Goal: Task Accomplishment & Management: Use online tool/utility

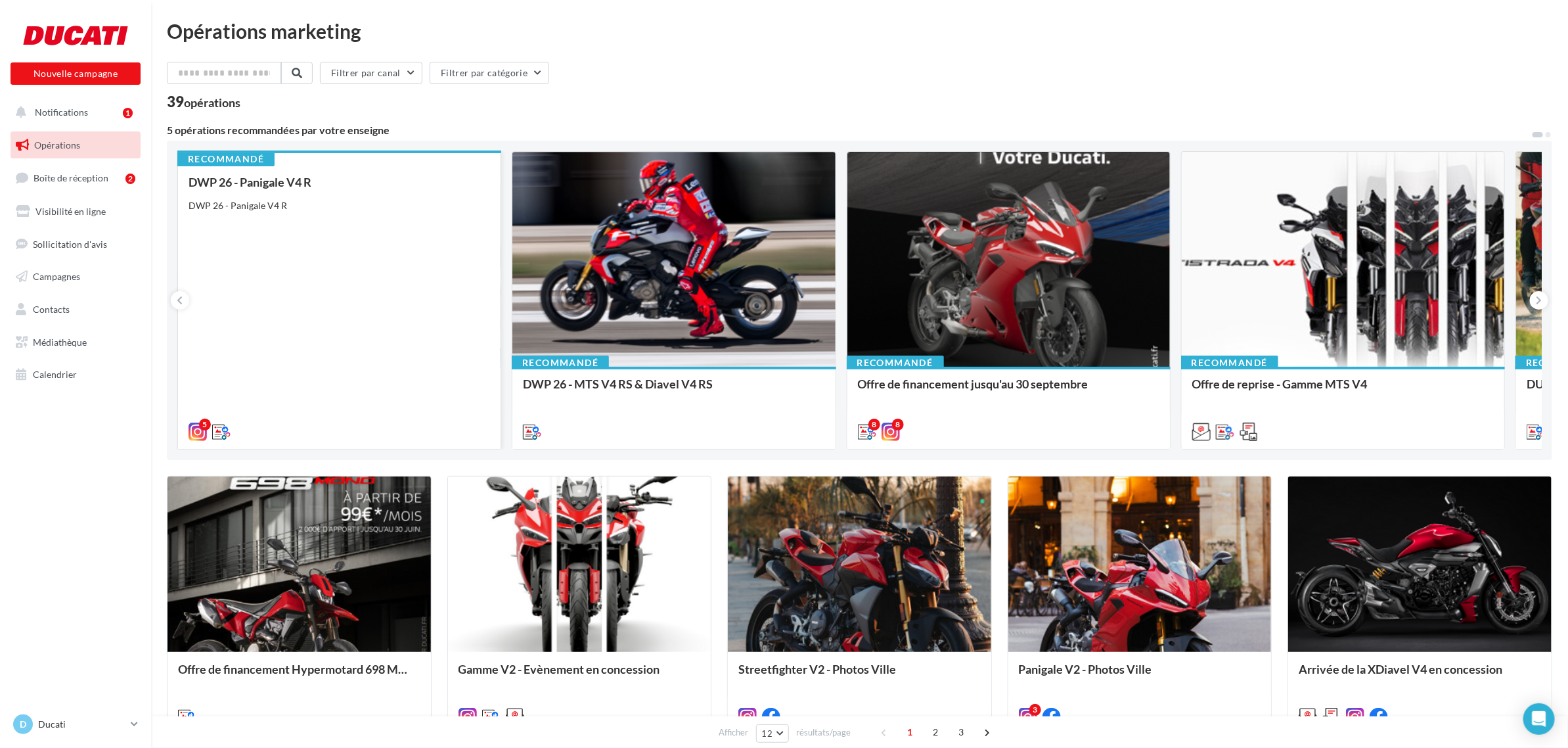
click at [429, 234] on div "DWP 26 - Panigale V4 R DWP 26 - Panigale V4 R" at bounding box center [339, 305] width 302 height 262
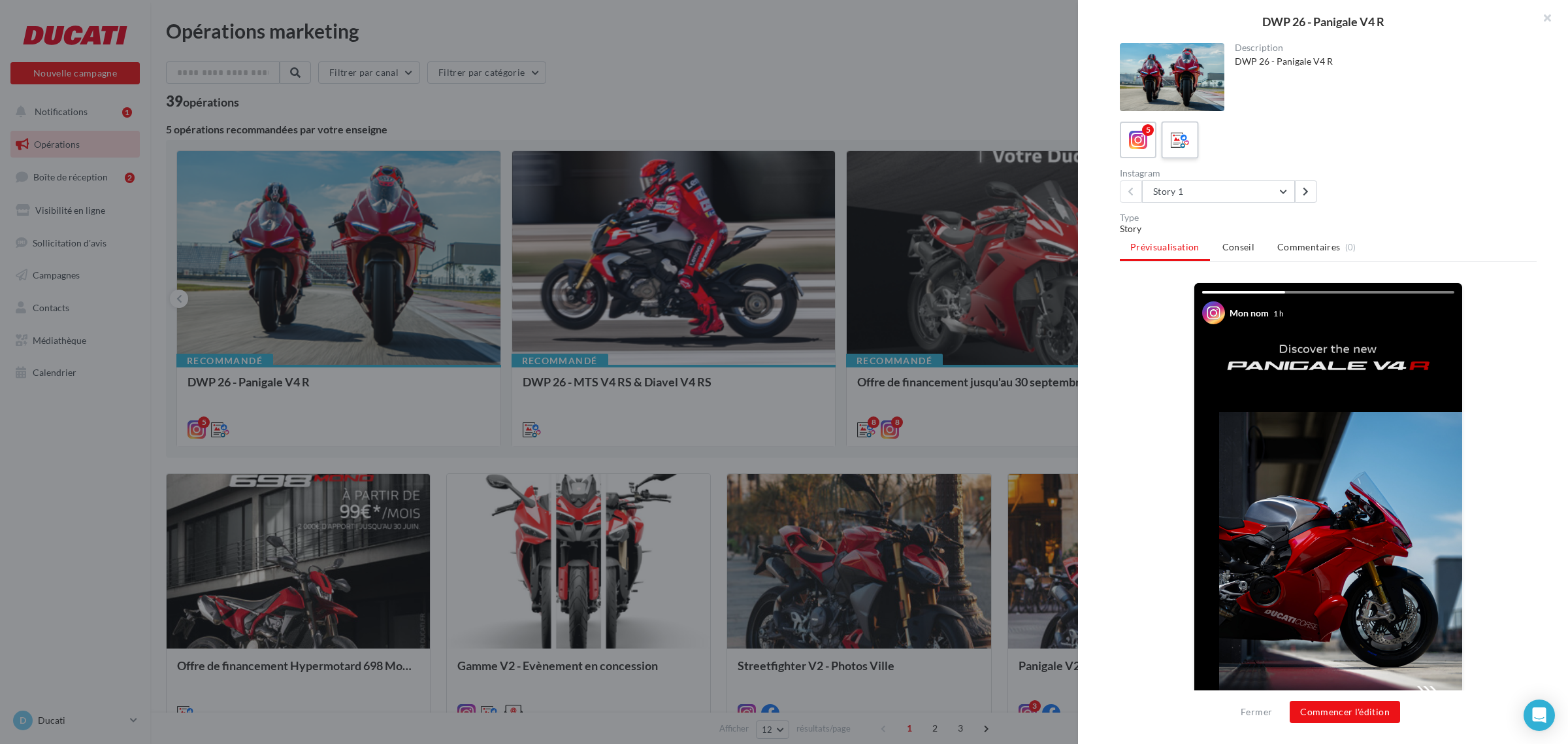
click at [1175, 134] on icon at bounding box center [1181, 140] width 19 height 19
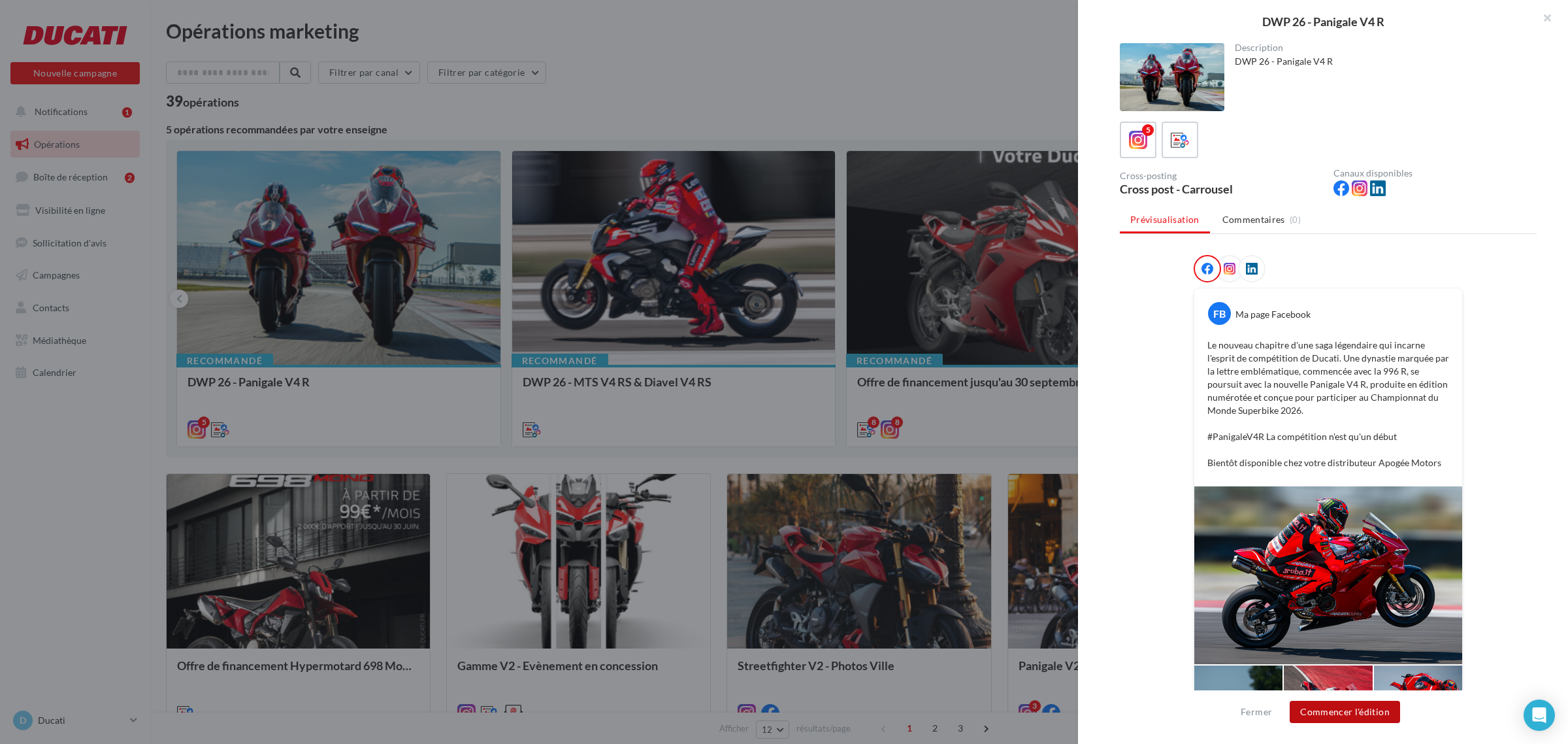
click at [1353, 714] on button "Commencer l'édition" at bounding box center [1344, 711] width 110 height 22
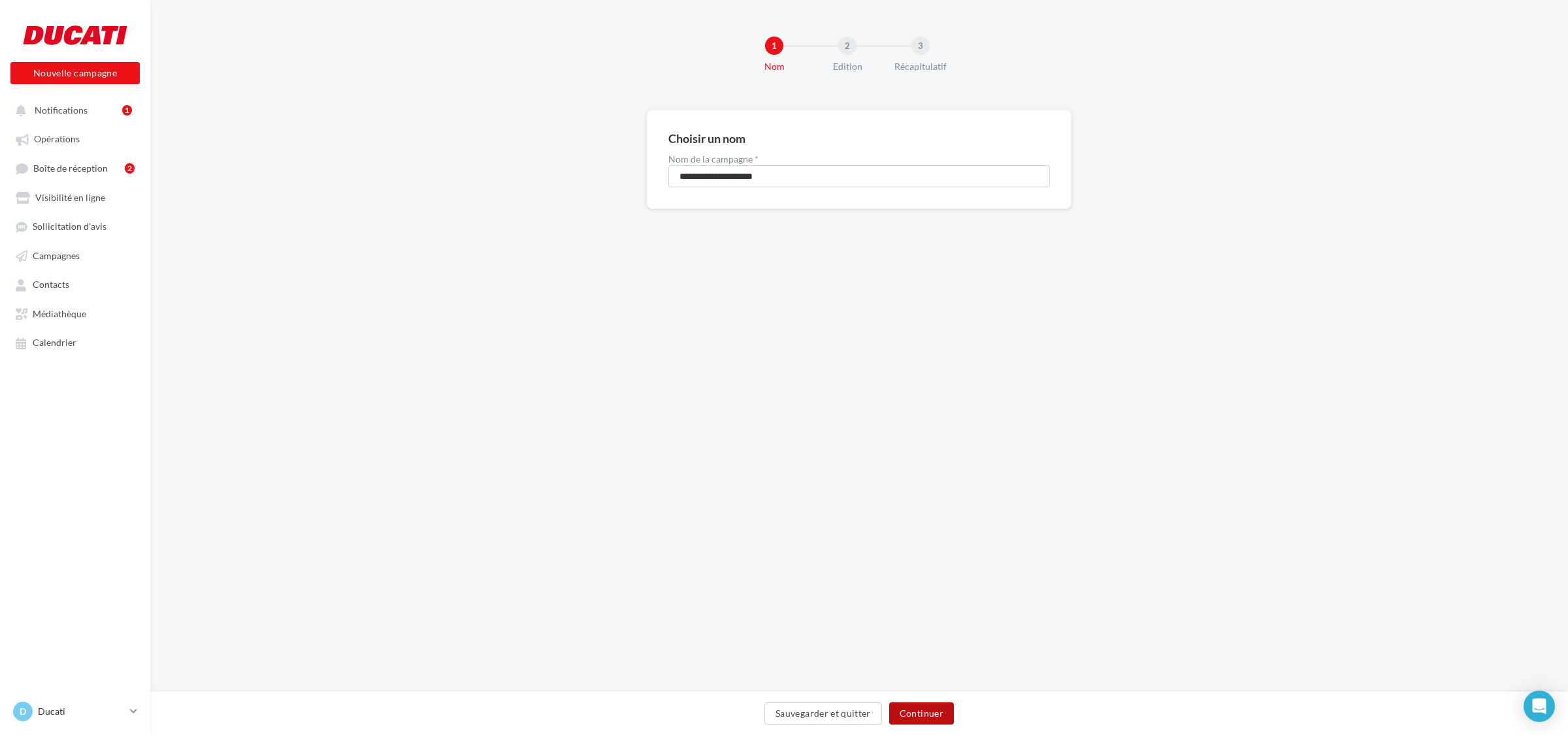
click at [915, 705] on button "Continuer" at bounding box center [921, 714] width 64 height 22
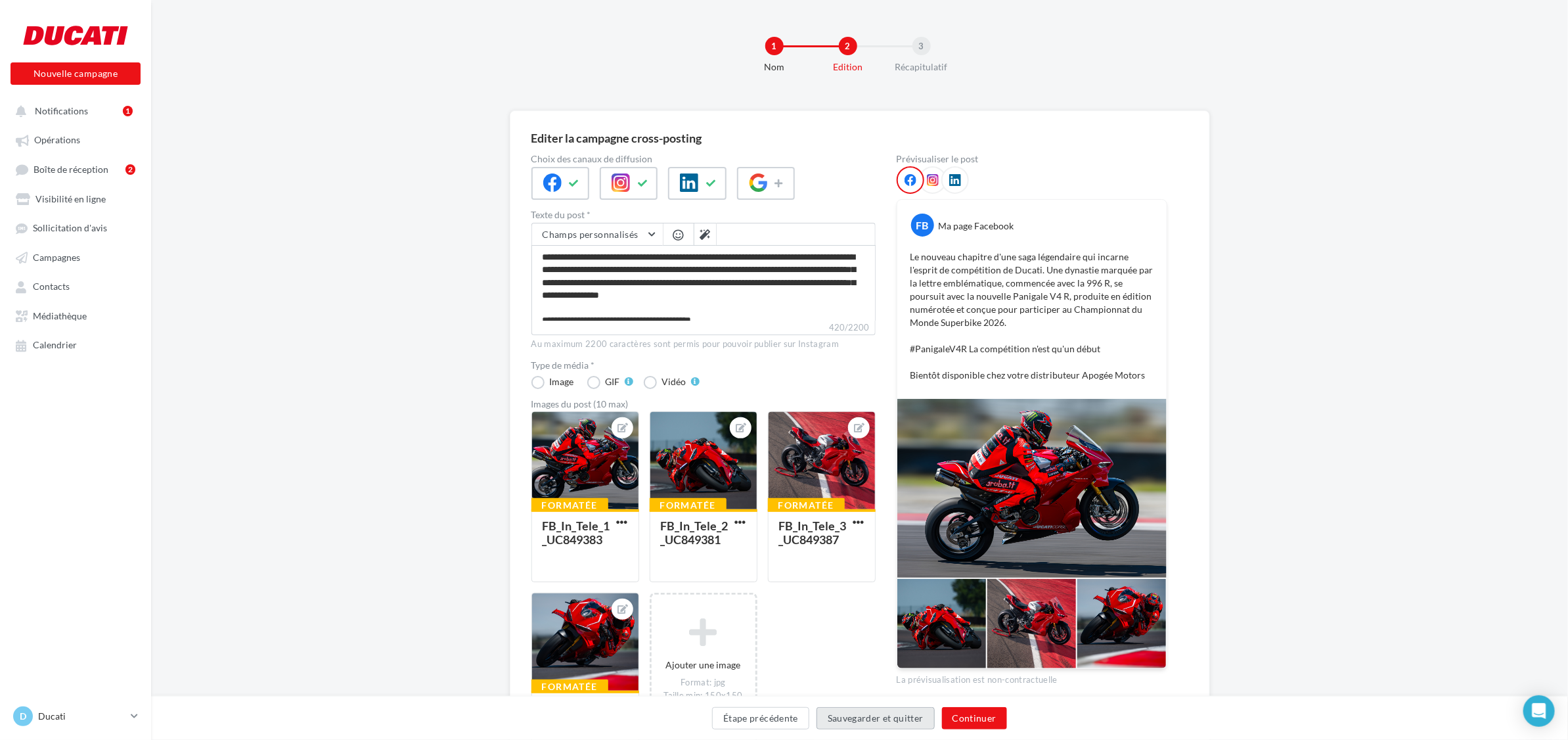
click at [920, 710] on button "Sauvegarder et quitter" at bounding box center [875, 718] width 118 height 22
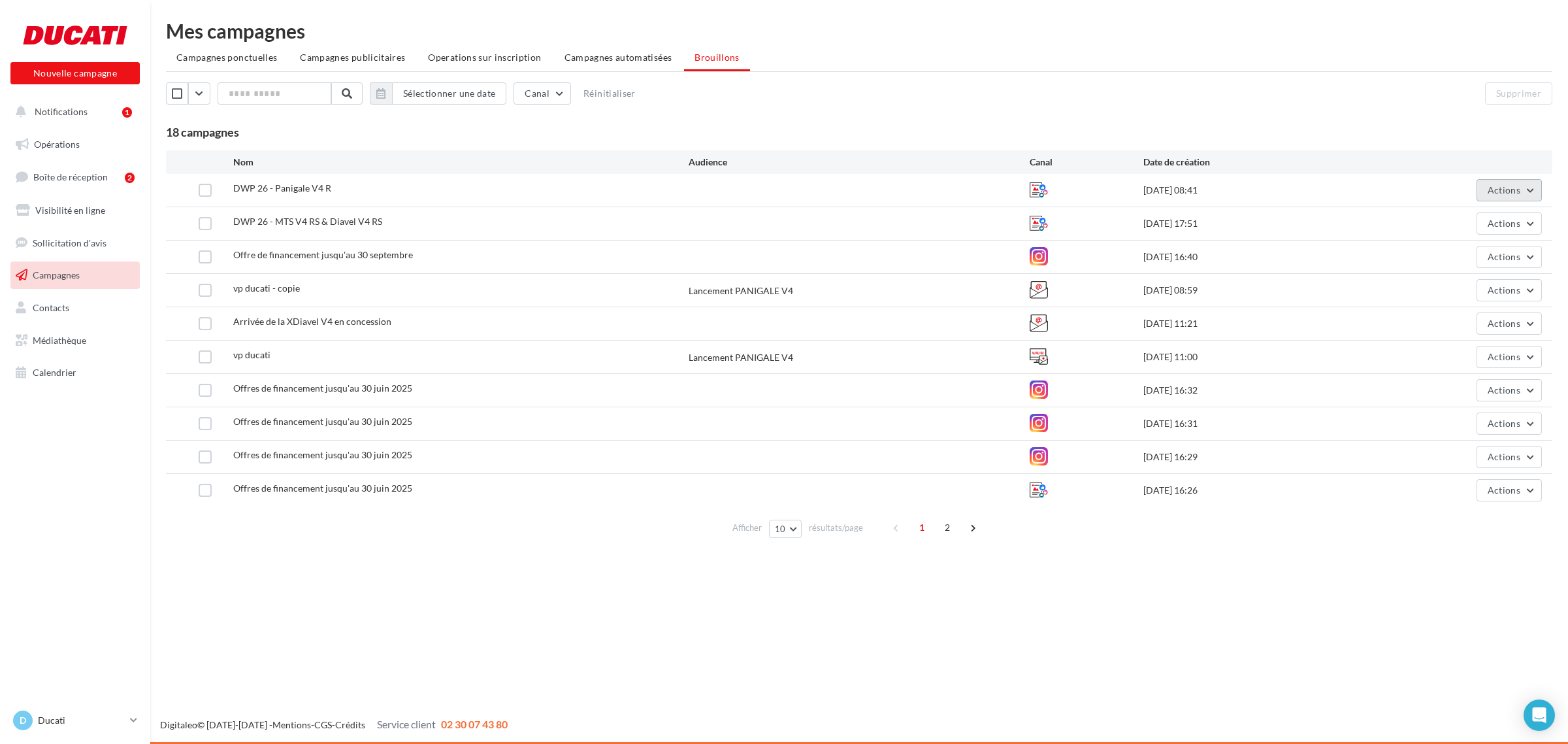
click at [1507, 196] on button "Actions" at bounding box center [1509, 190] width 65 height 22
click at [1453, 319] on button "Supprimer" at bounding box center [1476, 323] width 130 height 34
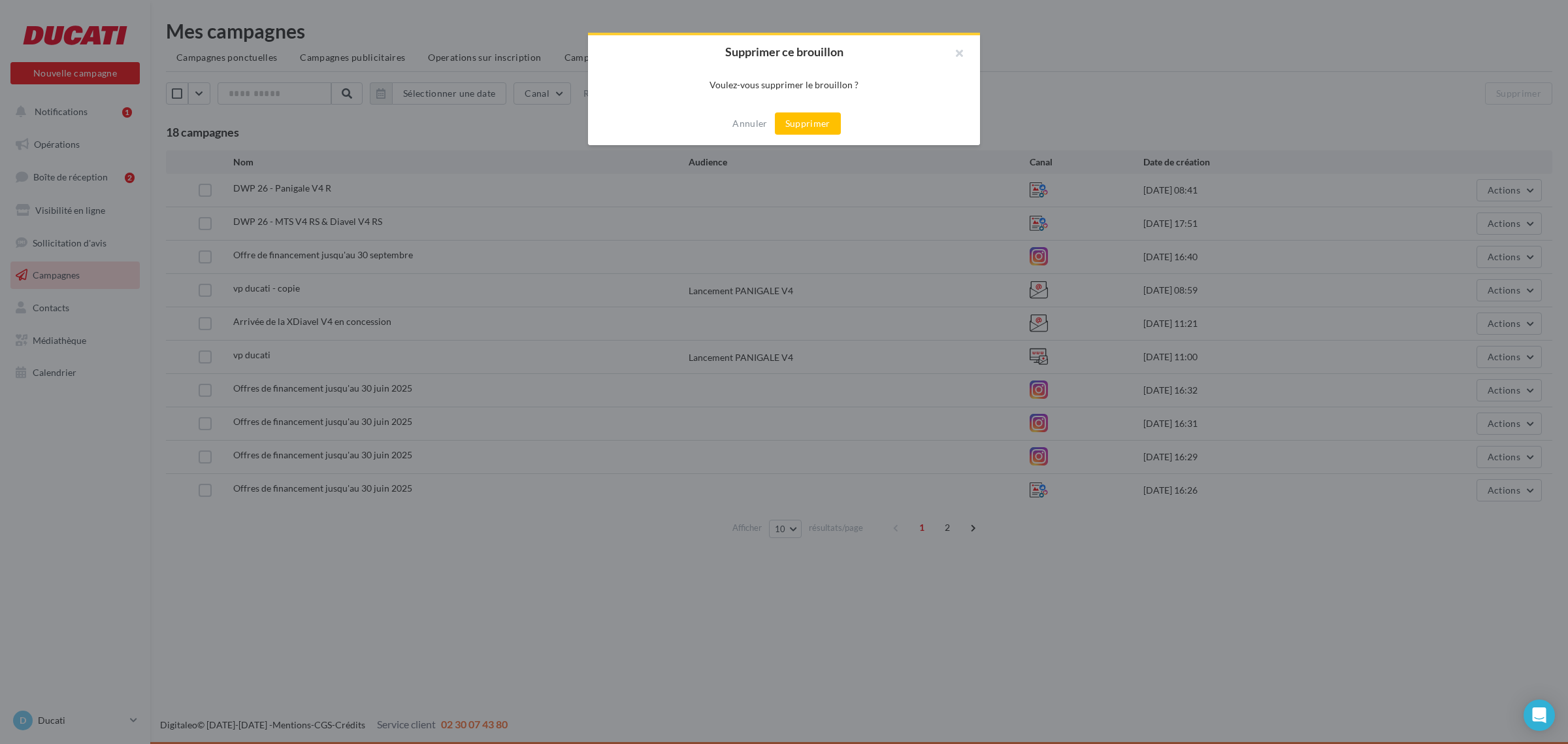
click at [726, 125] on div "Annuler Supprimer" at bounding box center [784, 124] width 392 height 43
click at [735, 125] on button "Annuler" at bounding box center [750, 123] width 45 height 16
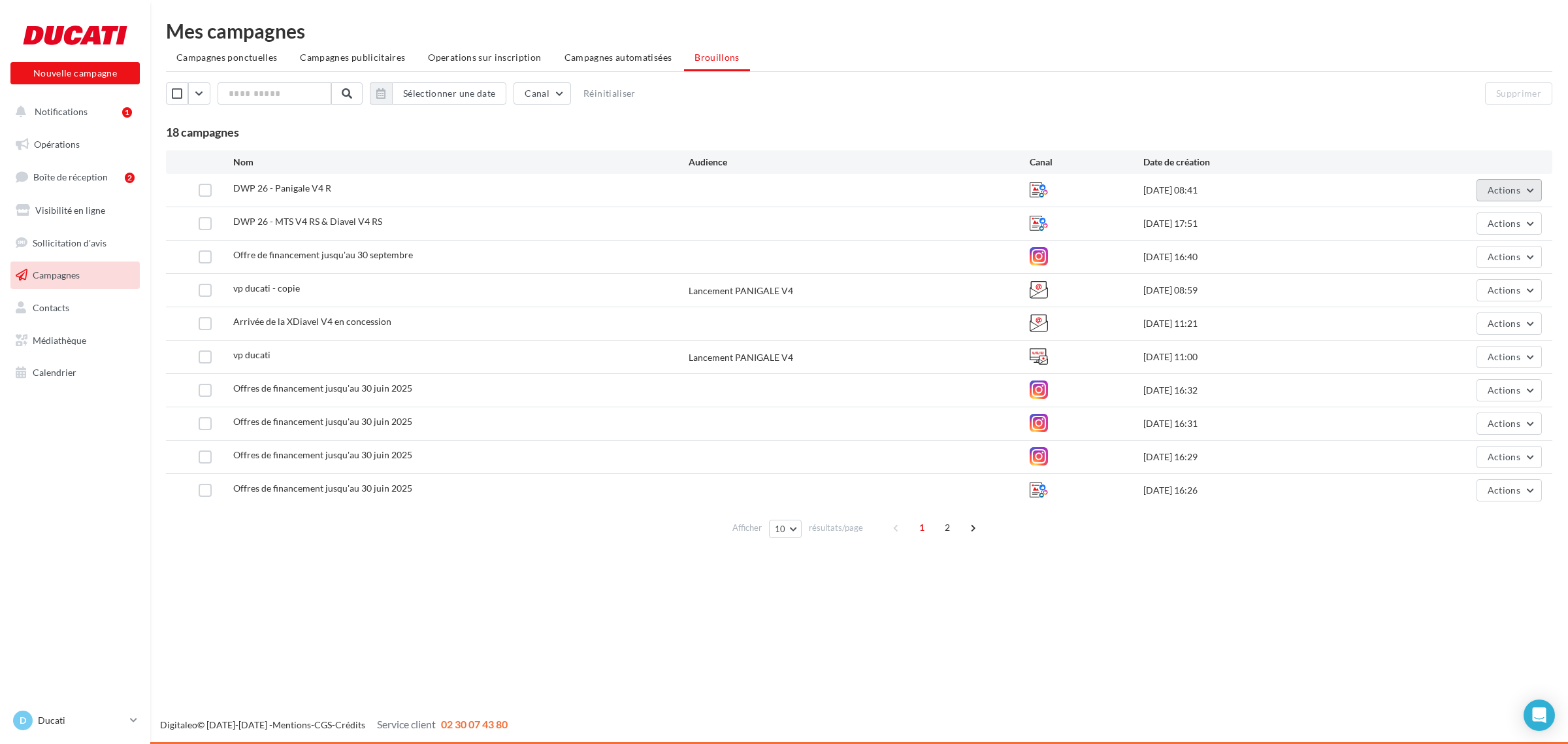
click at [1506, 197] on button "Actions" at bounding box center [1509, 190] width 65 height 22
click at [1470, 219] on button "Editer" at bounding box center [1476, 221] width 130 height 34
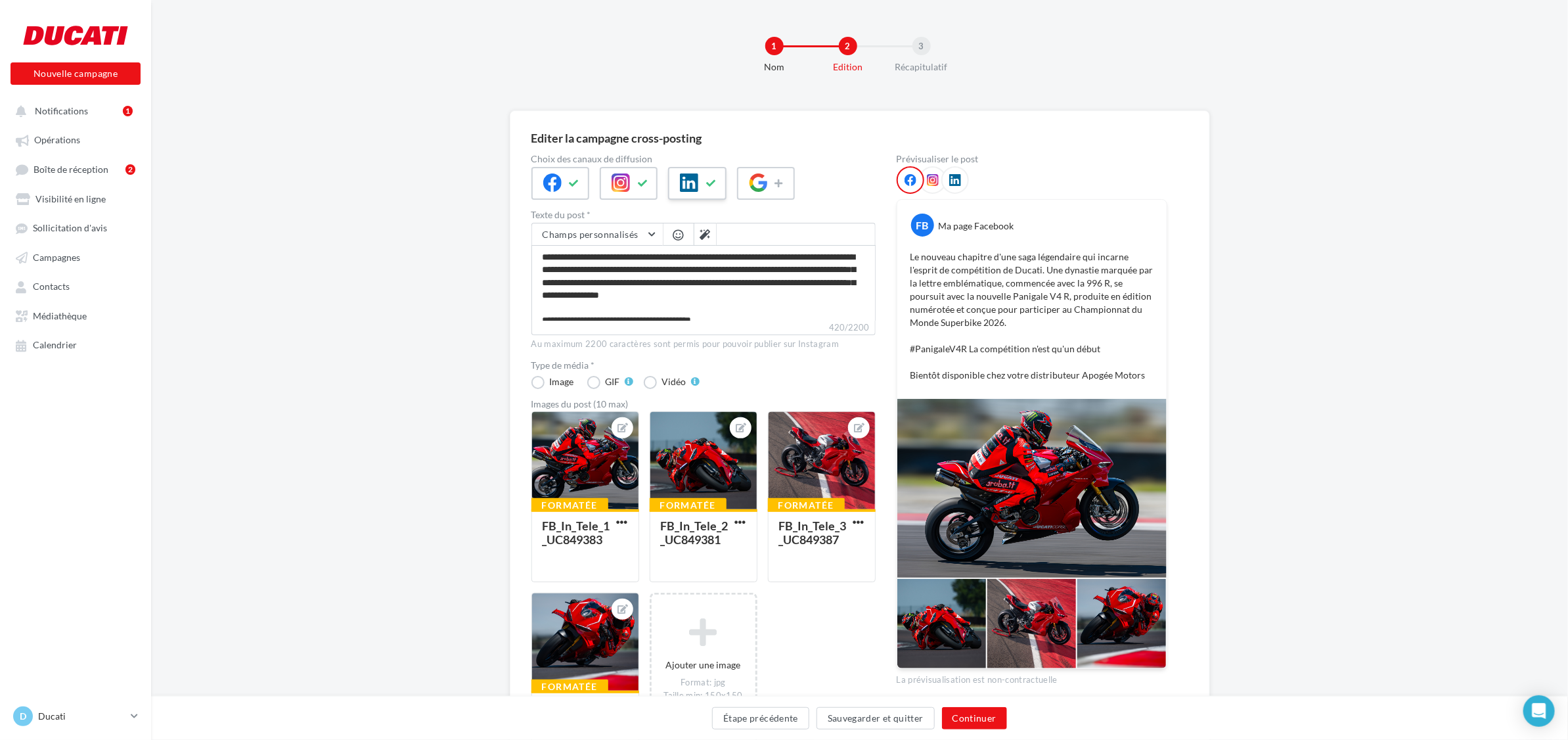
click at [693, 179] on icon at bounding box center [689, 183] width 19 height 19
click at [967, 725] on button "Continuer" at bounding box center [974, 718] width 65 height 22
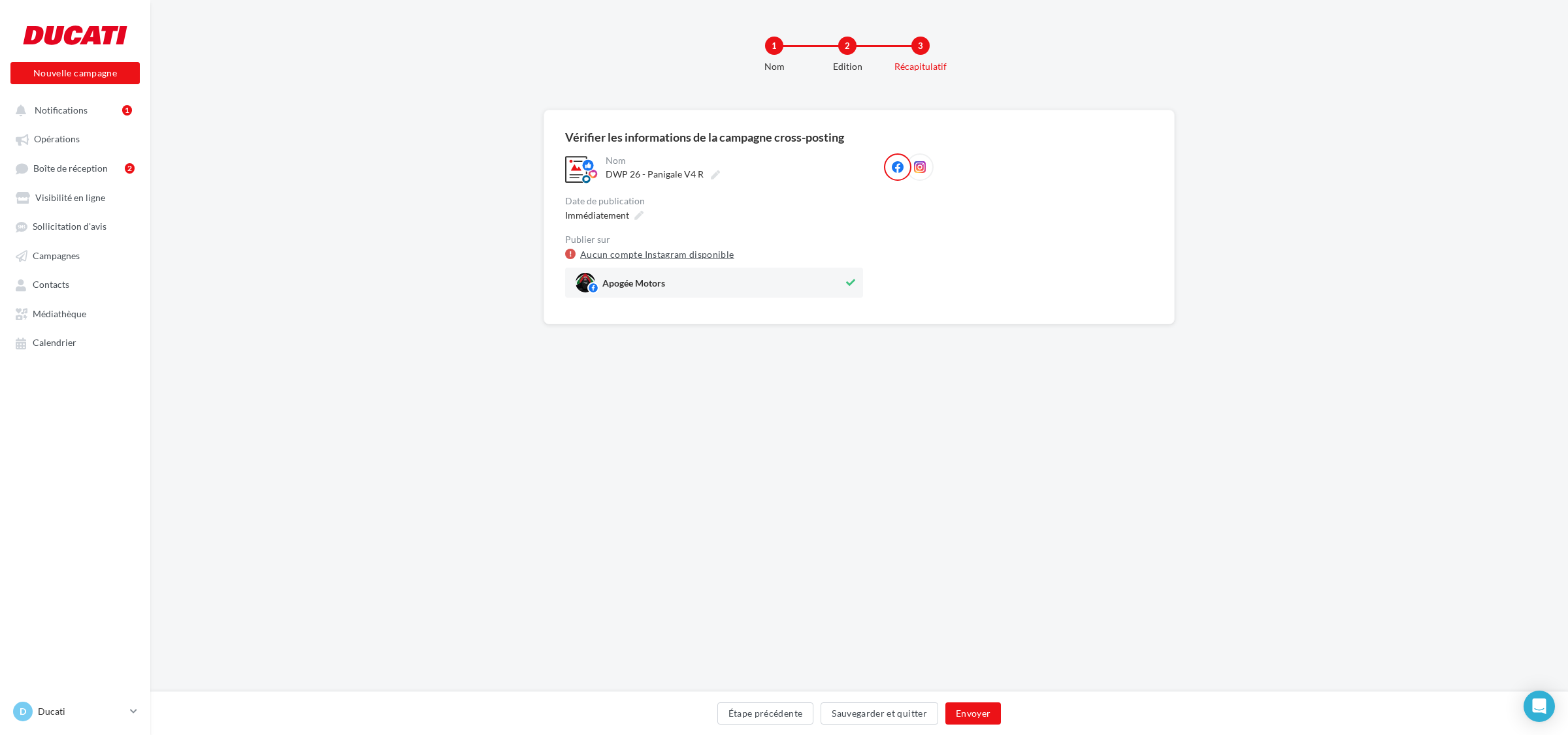
click at [593, 253] on link "Aucun compte Instagram disponible" at bounding box center [657, 254] width 154 height 16
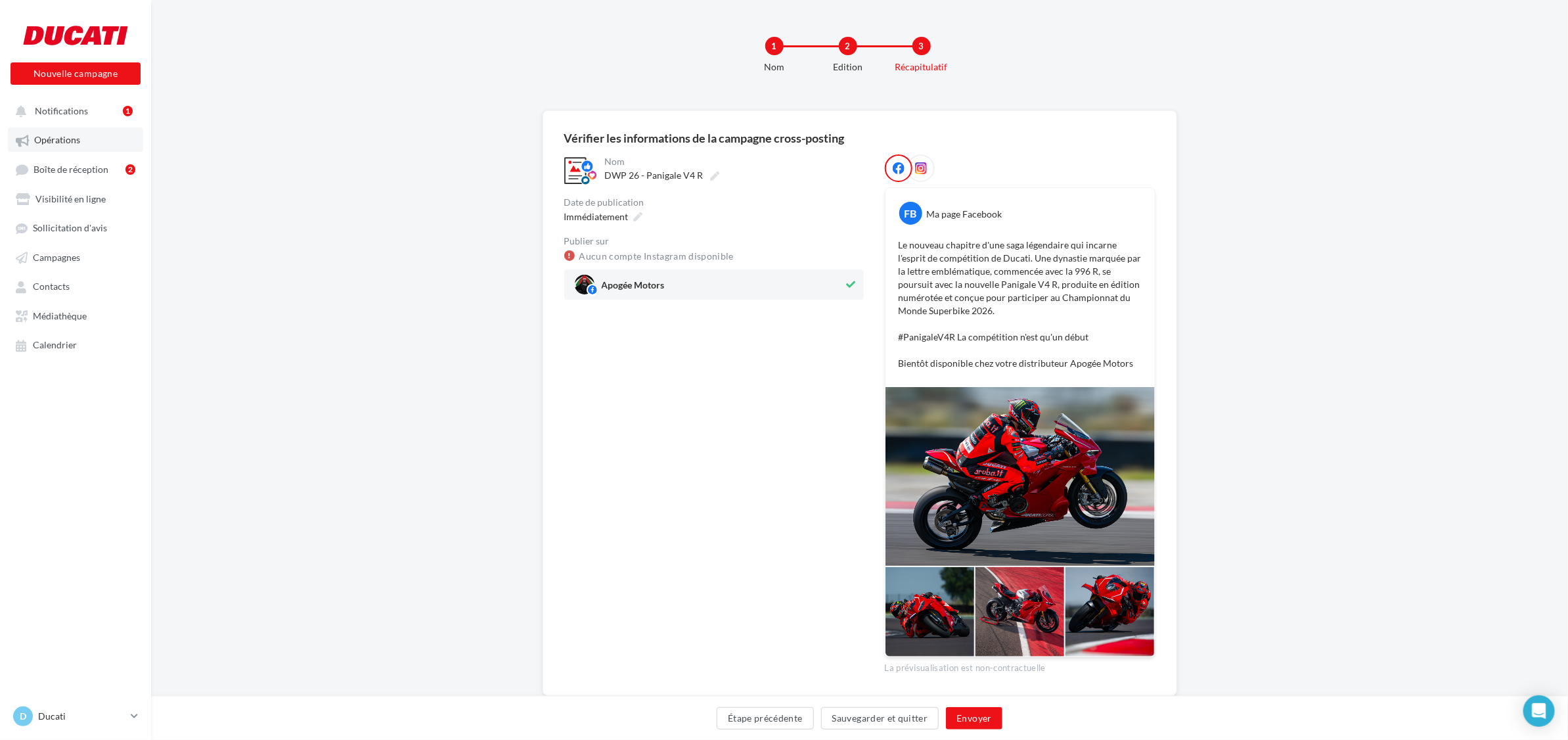
click at [74, 138] on span "Opérations" at bounding box center [57, 140] width 46 height 11
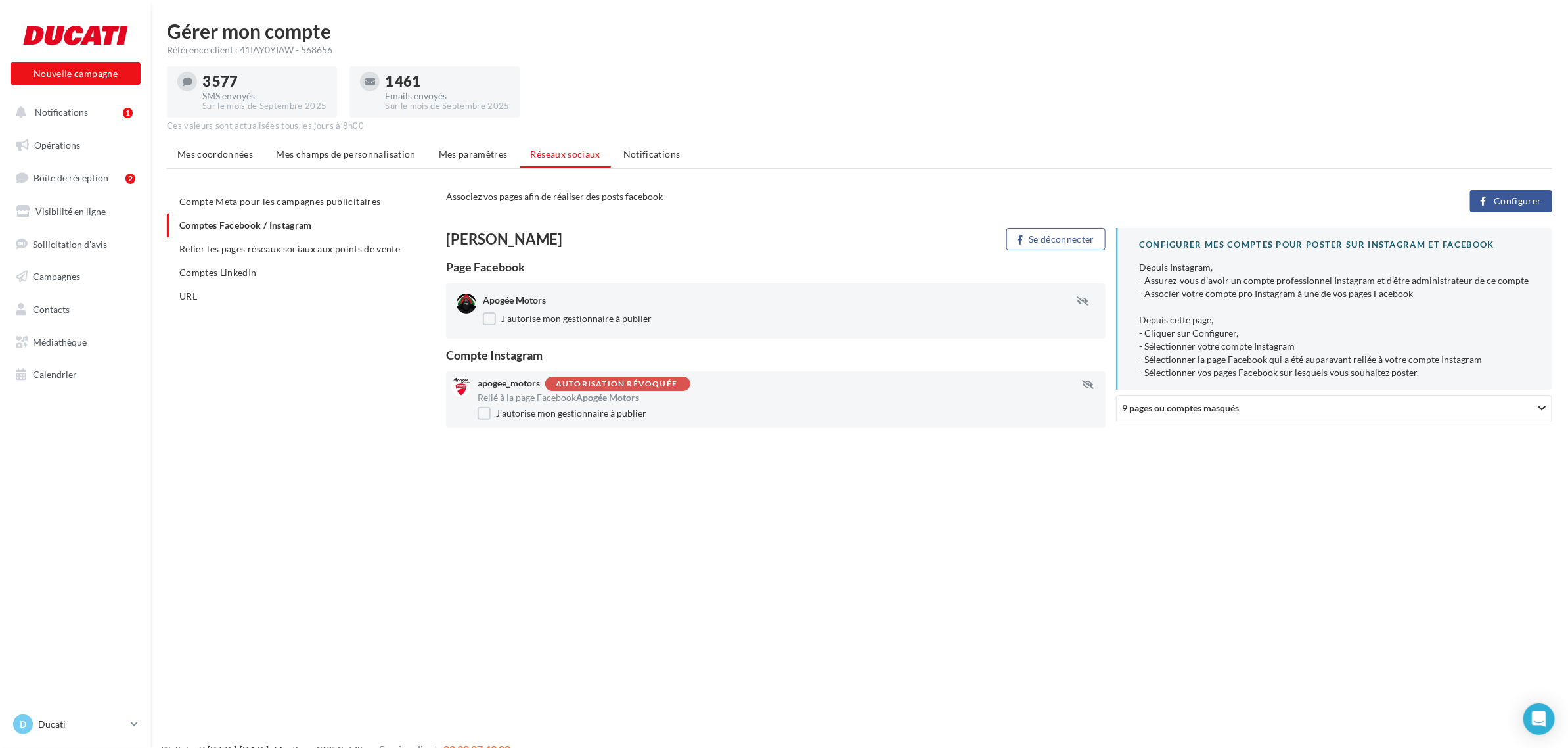
click at [1511, 201] on span "Configurer" at bounding box center [1518, 201] width 48 height 10
click at [84, 273] on link "Campagnes" at bounding box center [76, 276] width 136 height 28
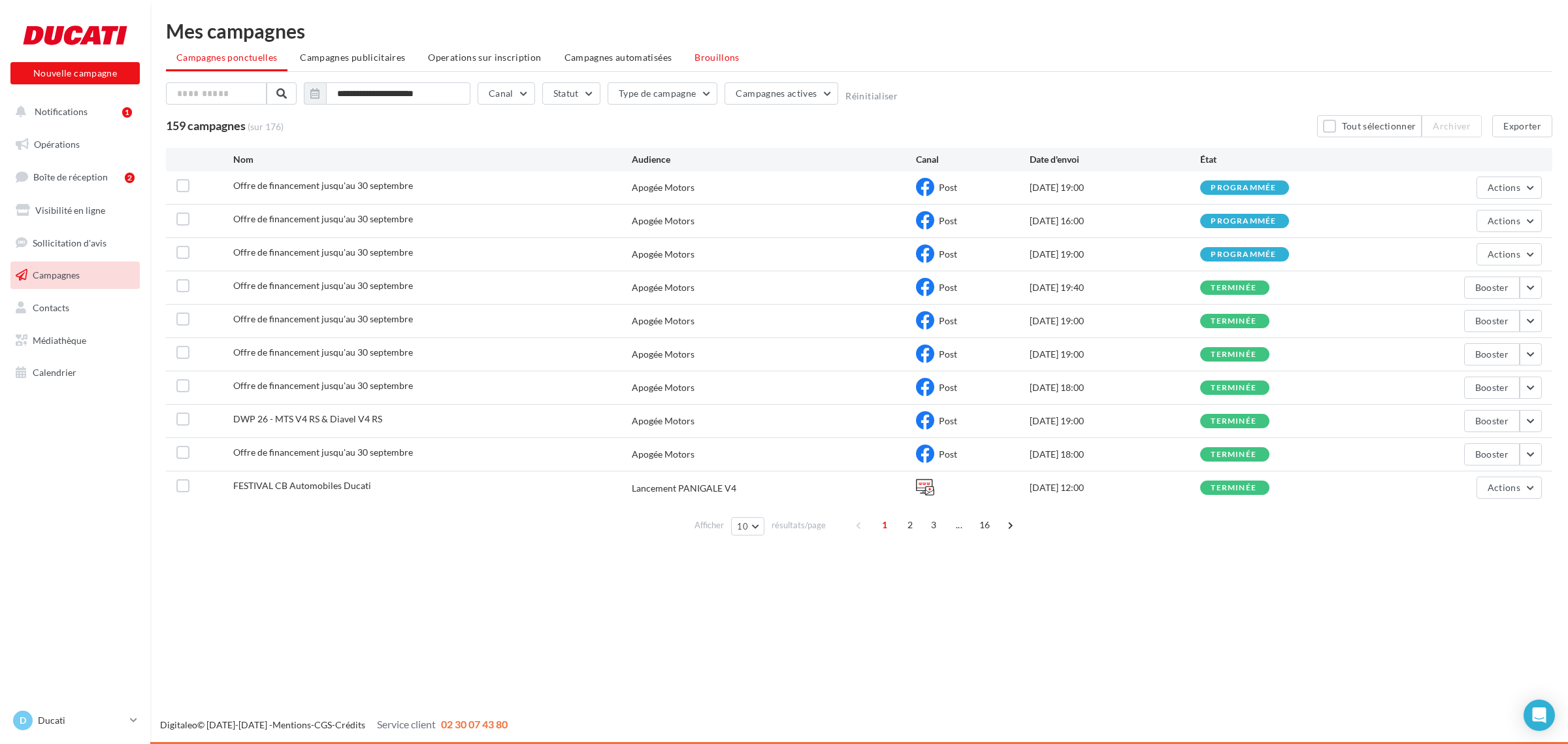
click at [716, 64] on li "Brouillons" at bounding box center [716, 58] width 66 height 24
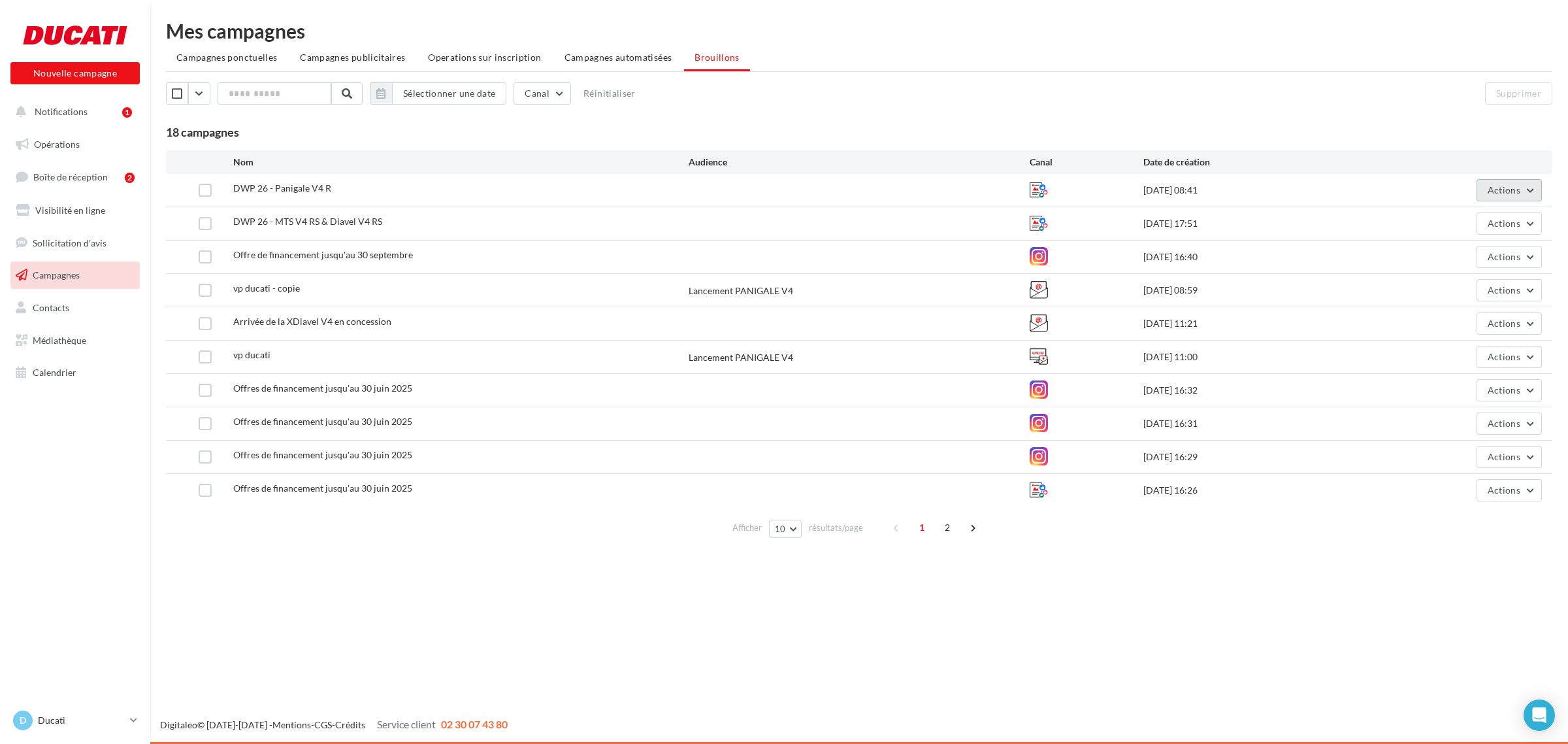
click at [1496, 186] on span "Actions" at bounding box center [1504, 190] width 33 height 11
click at [1492, 218] on button "Editer" at bounding box center [1476, 221] width 130 height 34
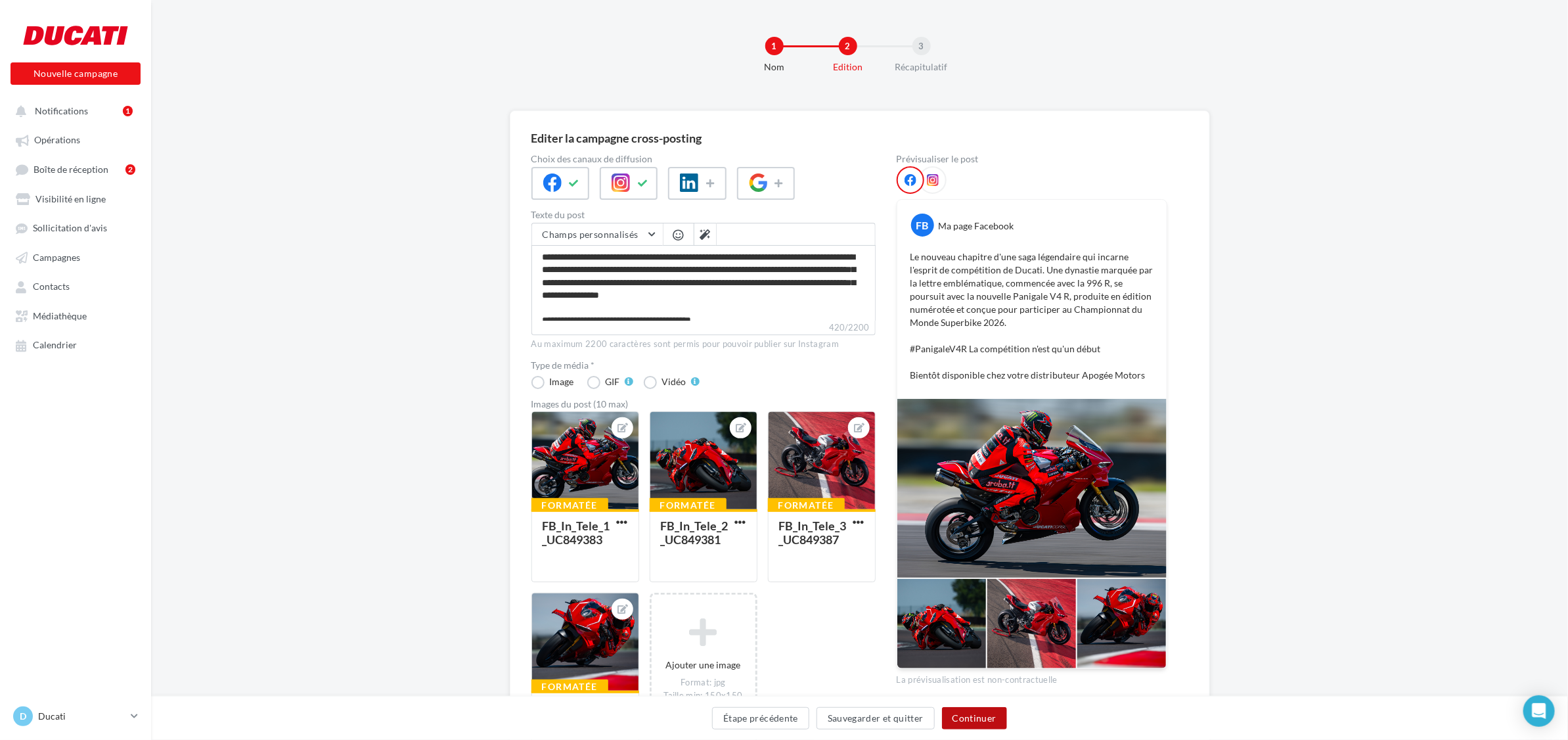
click at [972, 716] on button "Continuer" at bounding box center [974, 718] width 65 height 22
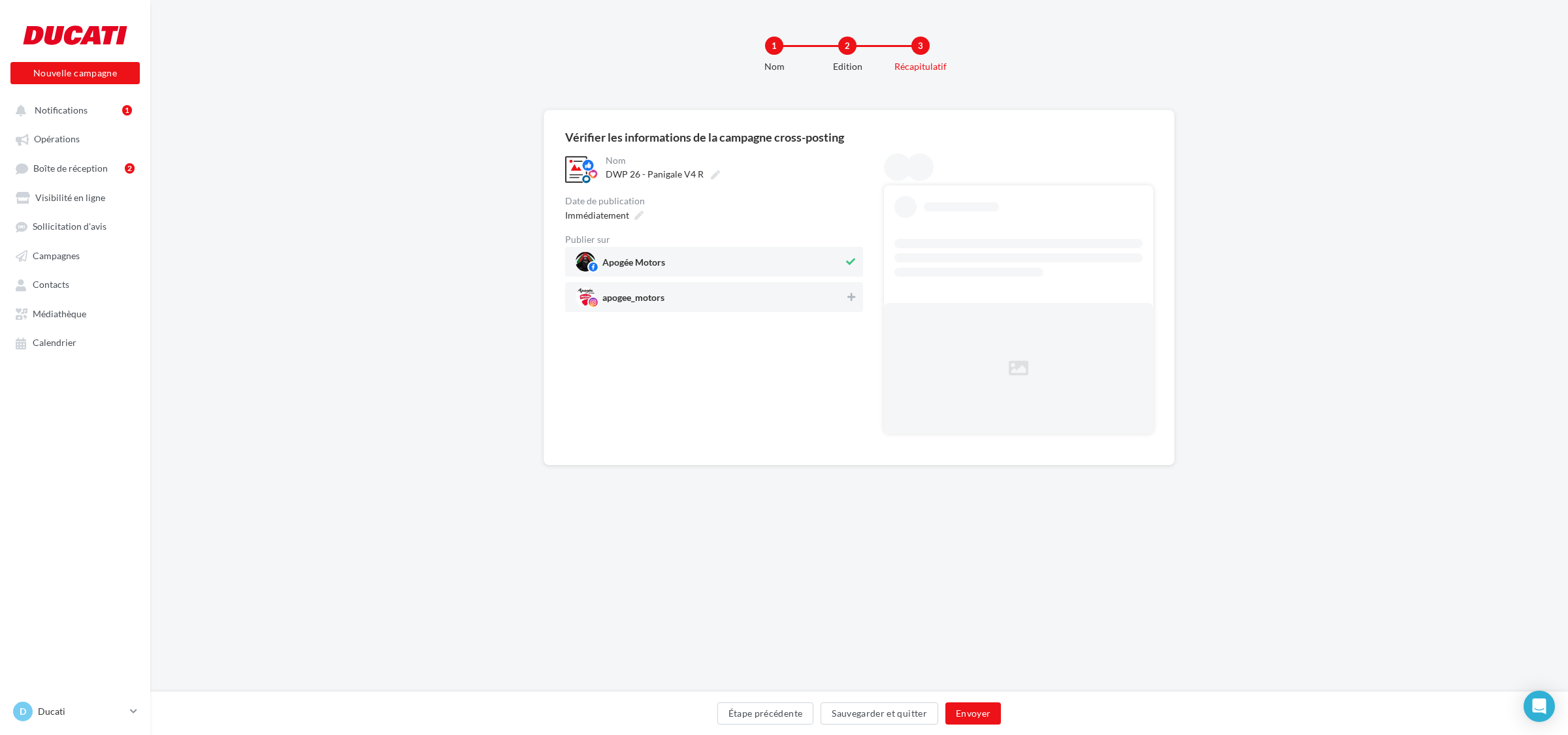
click at [818, 304] on span "apogee_motors" at bounding box center [710, 297] width 269 height 19
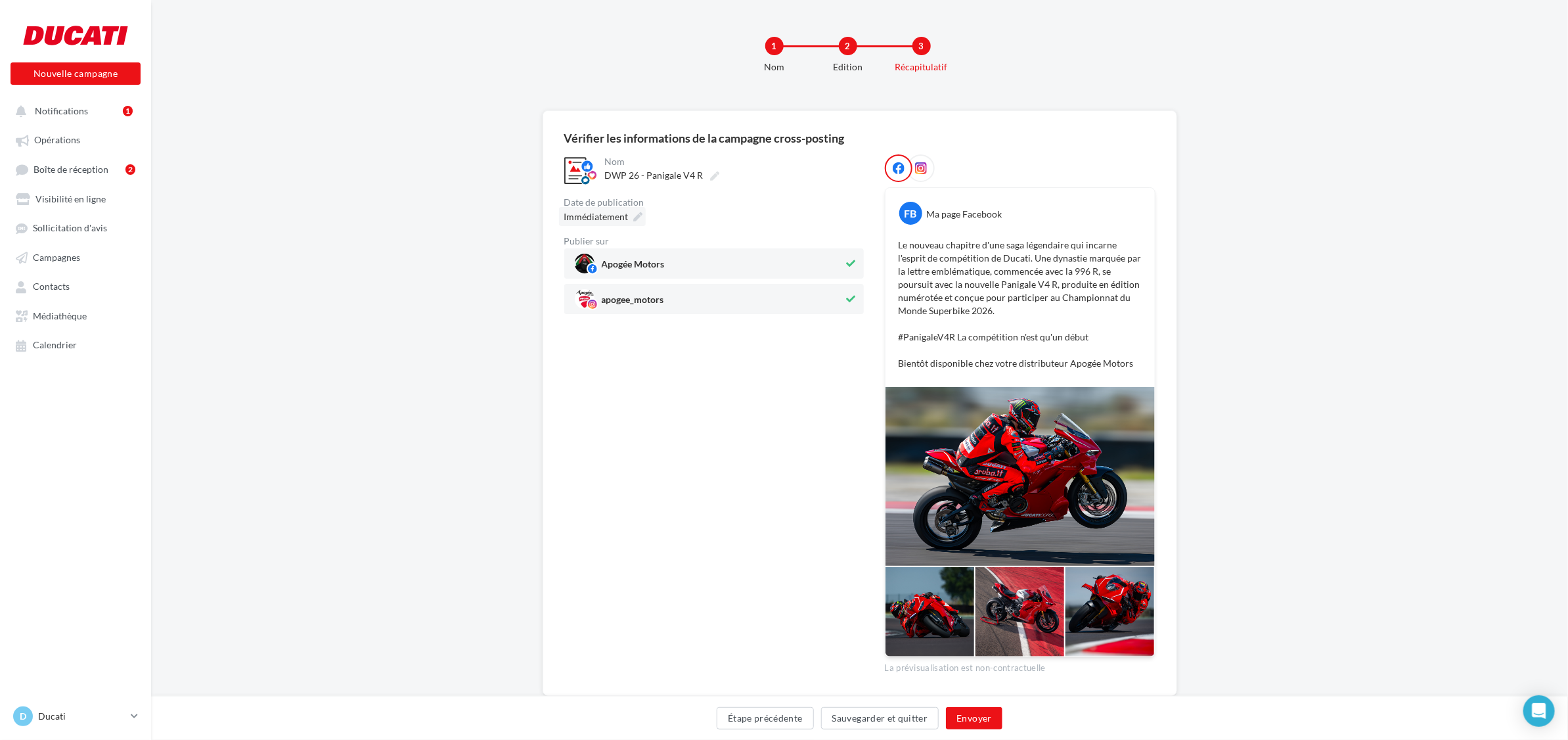
click at [627, 215] on span "Immédiatement" at bounding box center [597, 216] width 64 height 11
click at [655, 418] on td "26" at bounding box center [650, 417] width 21 height 25
click at [632, 251] on select "* * * * * * * * * * ** ** ** ** ** ** ** ** ** ** ** ** ** **" at bounding box center [627, 254] width 33 height 10
click at [661, 245] on div "* * * * * * * * * * ** ** ** ** ** ** ** ** ** ** ** ** ** ** : ** ** ** ** ** …" at bounding box center [645, 253] width 133 height 19
click at [661, 249] on select "** ** ** ** ** **" at bounding box center [663, 254] width 33 height 10
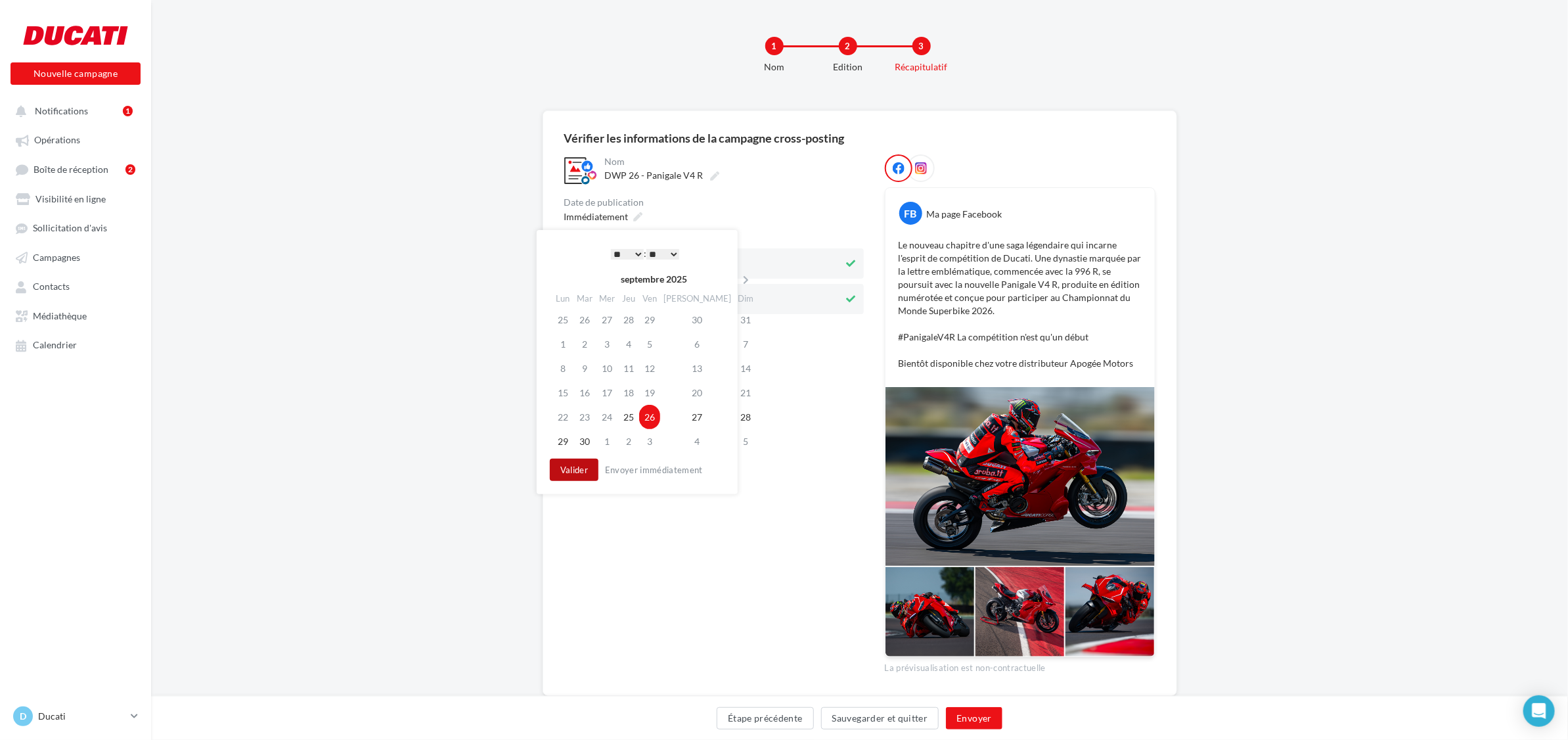
click at [585, 469] on button "Valider" at bounding box center [574, 470] width 48 height 22
click at [988, 721] on button "Envoyer" at bounding box center [974, 718] width 56 height 22
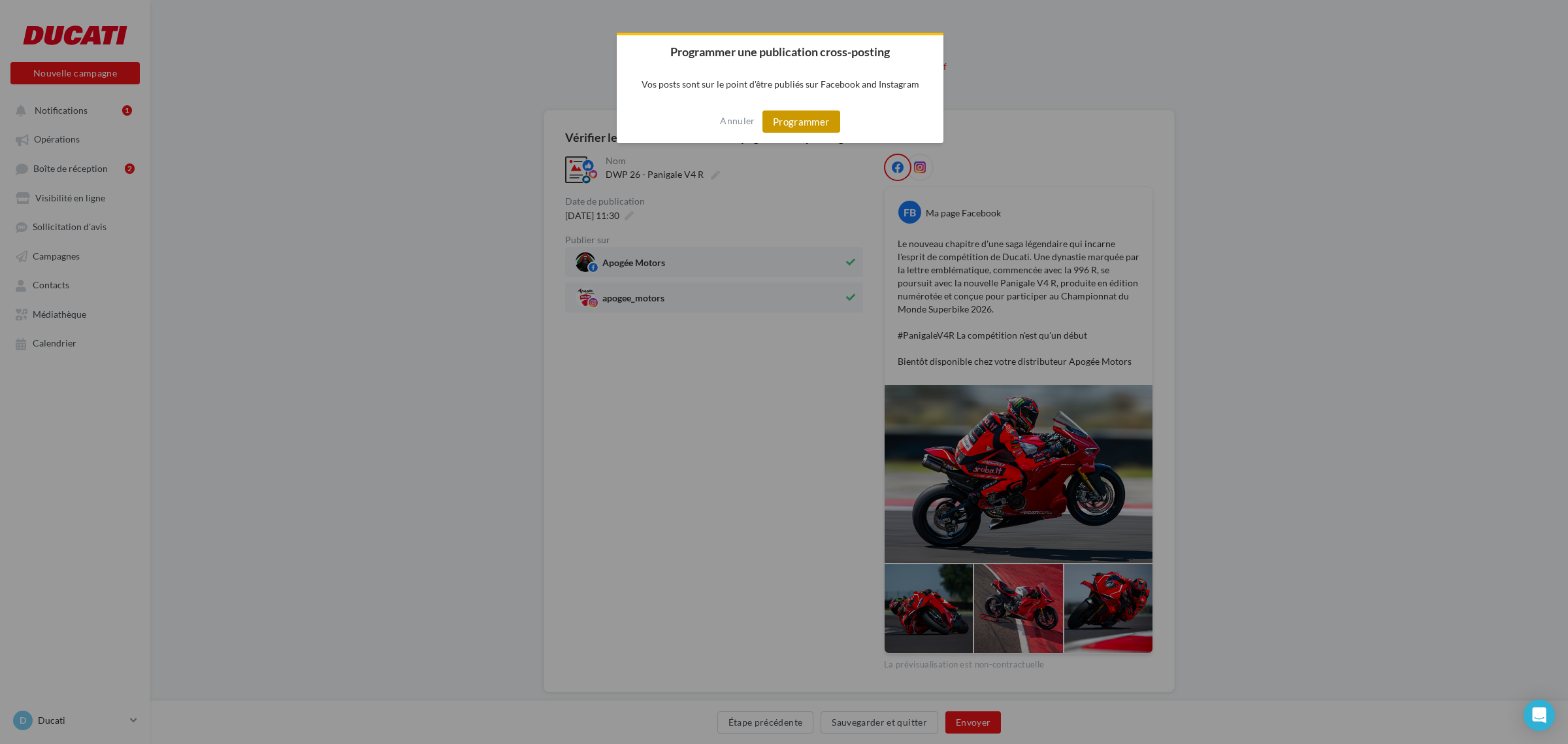
click at [786, 116] on button "Programmer" at bounding box center [801, 122] width 78 height 22
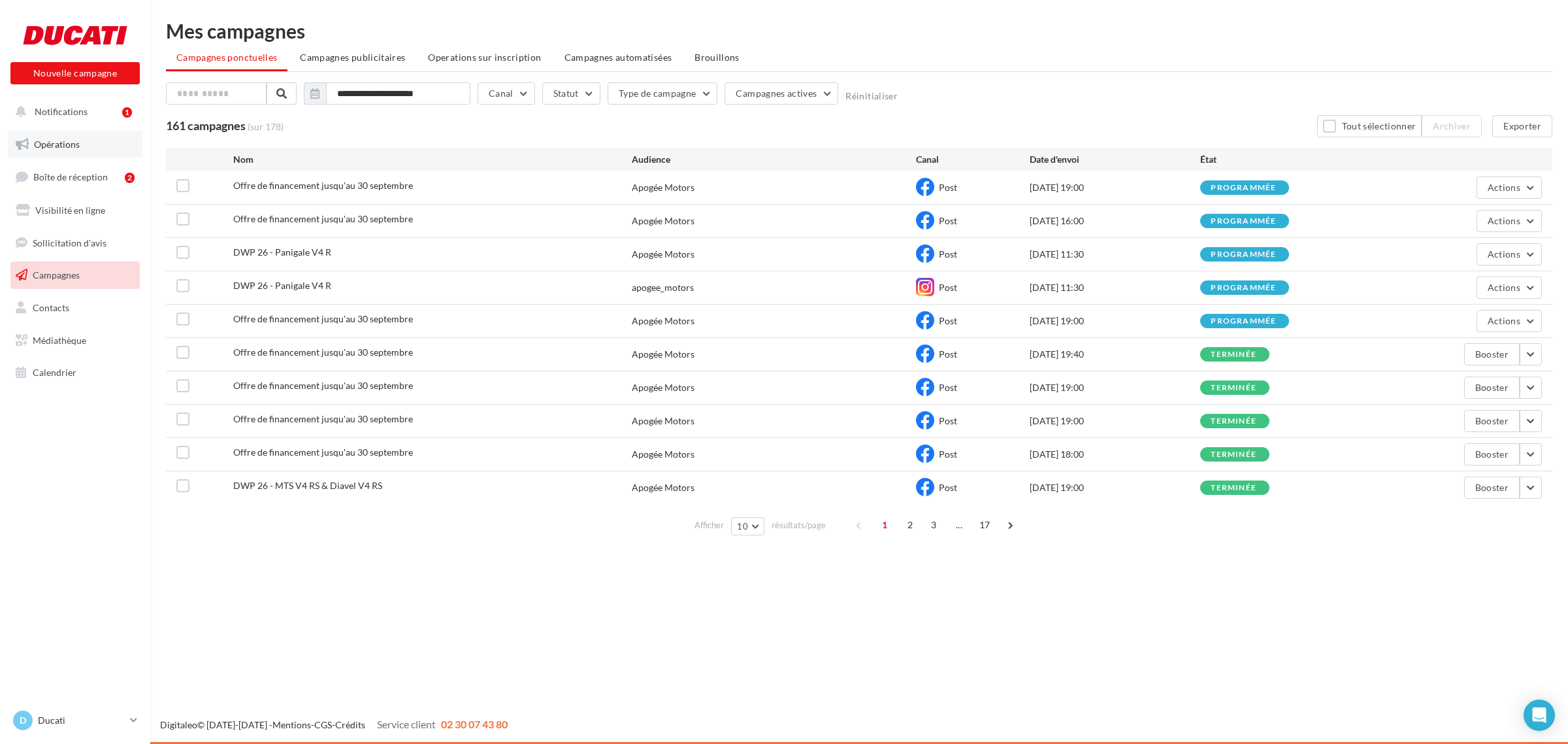
click at [89, 142] on link "Opérations" at bounding box center [76, 144] width 135 height 27
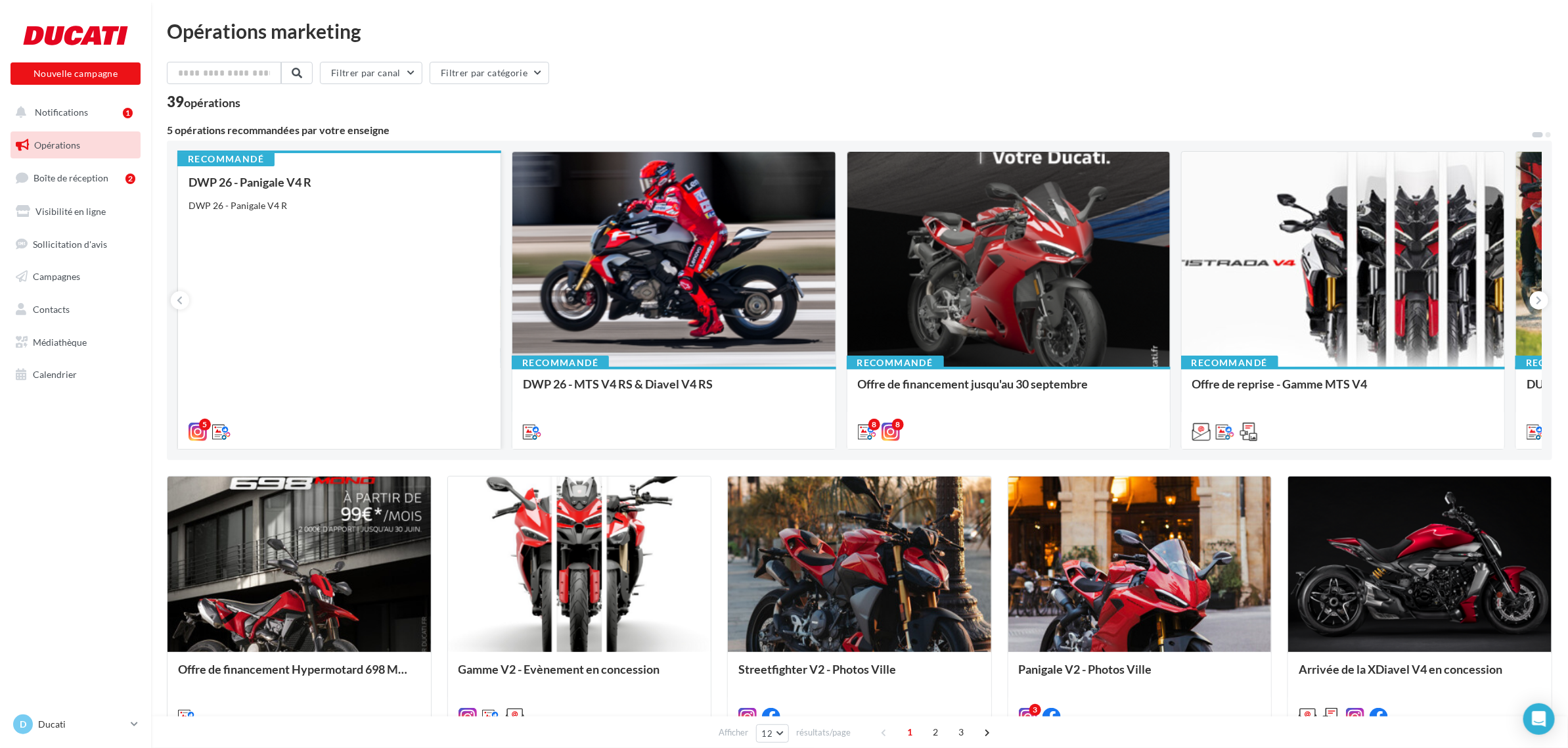
click at [419, 250] on div "DWP 26 - Panigale V4 R DWP 26 - Panigale V4 R" at bounding box center [339, 305] width 302 height 262
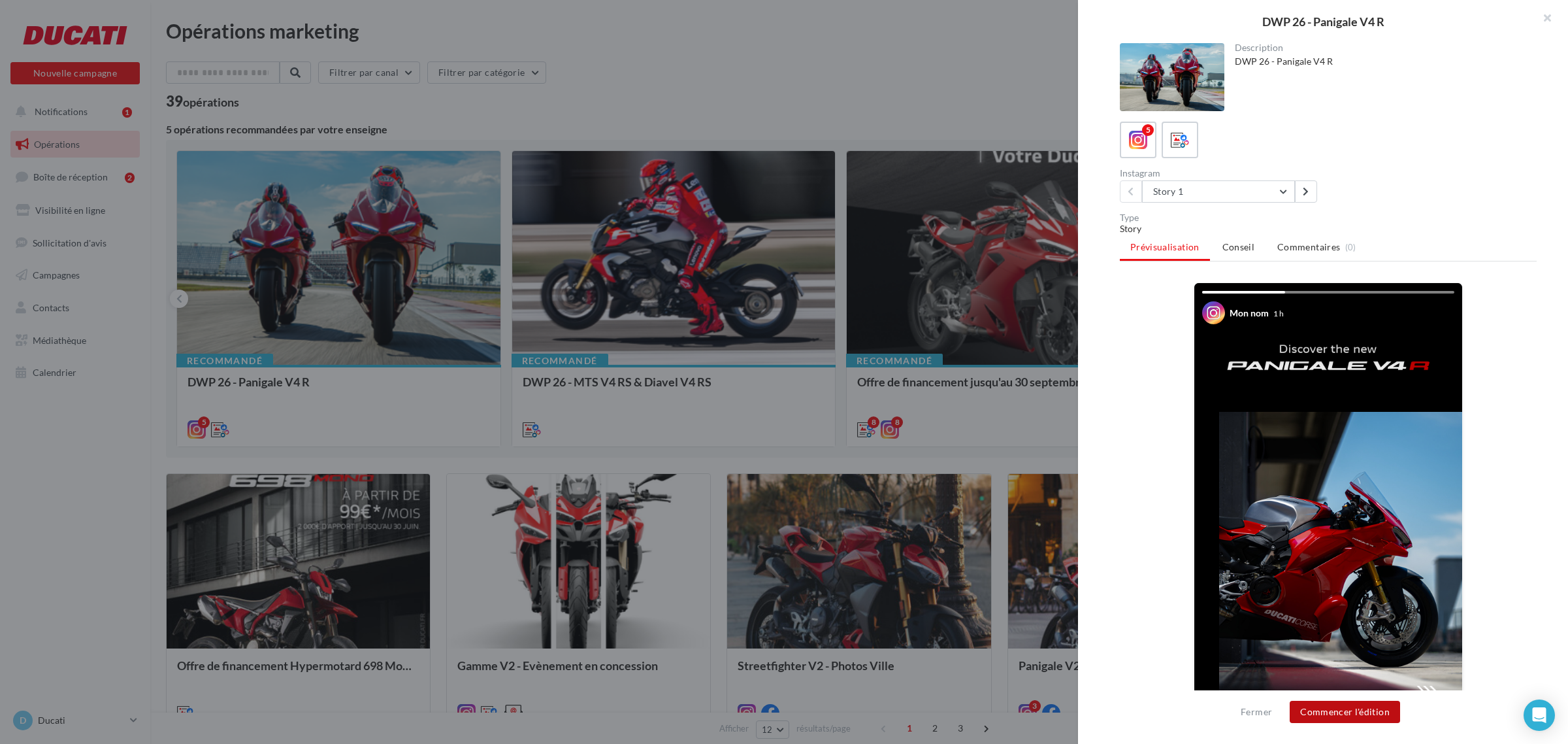
click at [1337, 701] on button "Commencer l'édition" at bounding box center [1344, 711] width 110 height 22
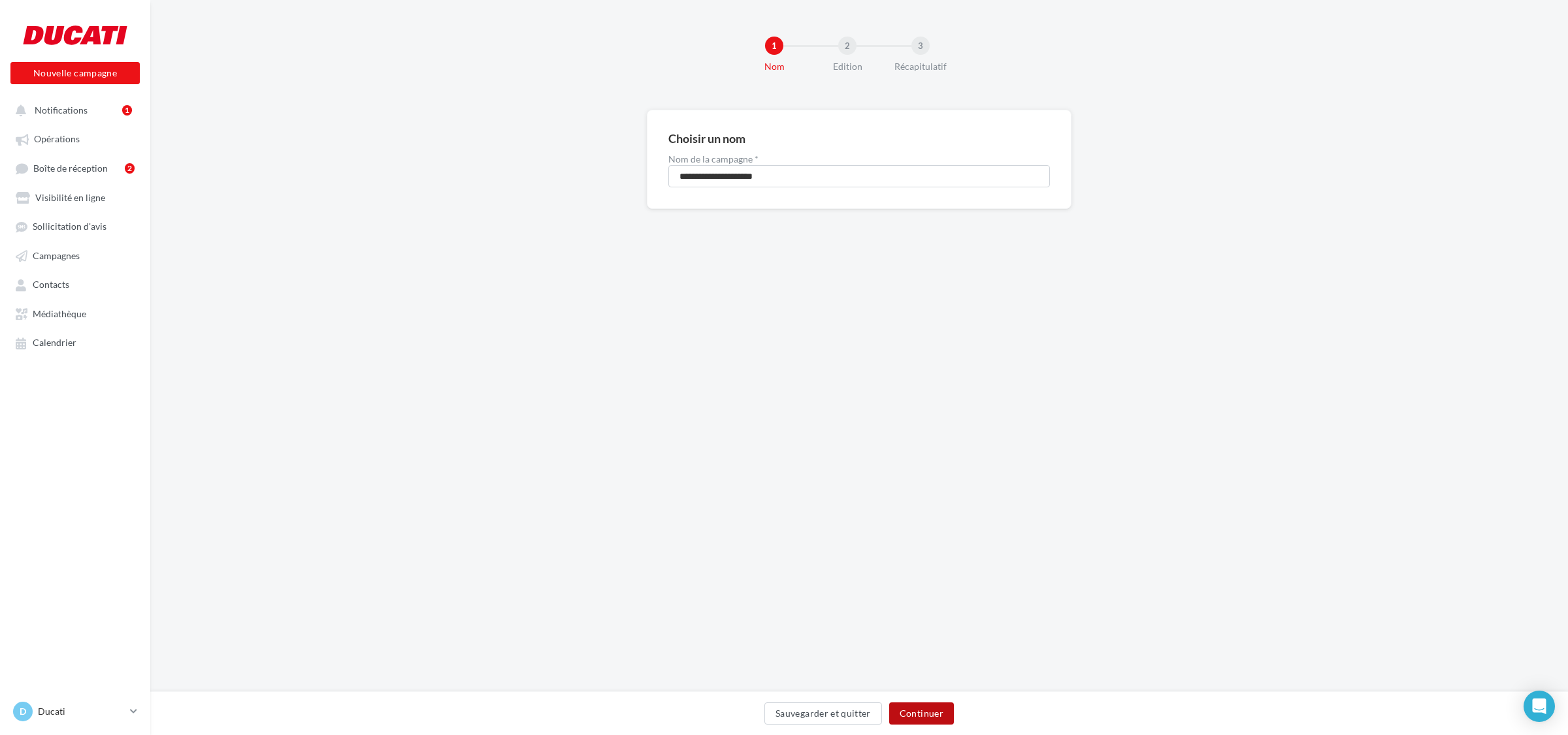
click at [934, 716] on button "Continuer" at bounding box center [921, 714] width 64 height 22
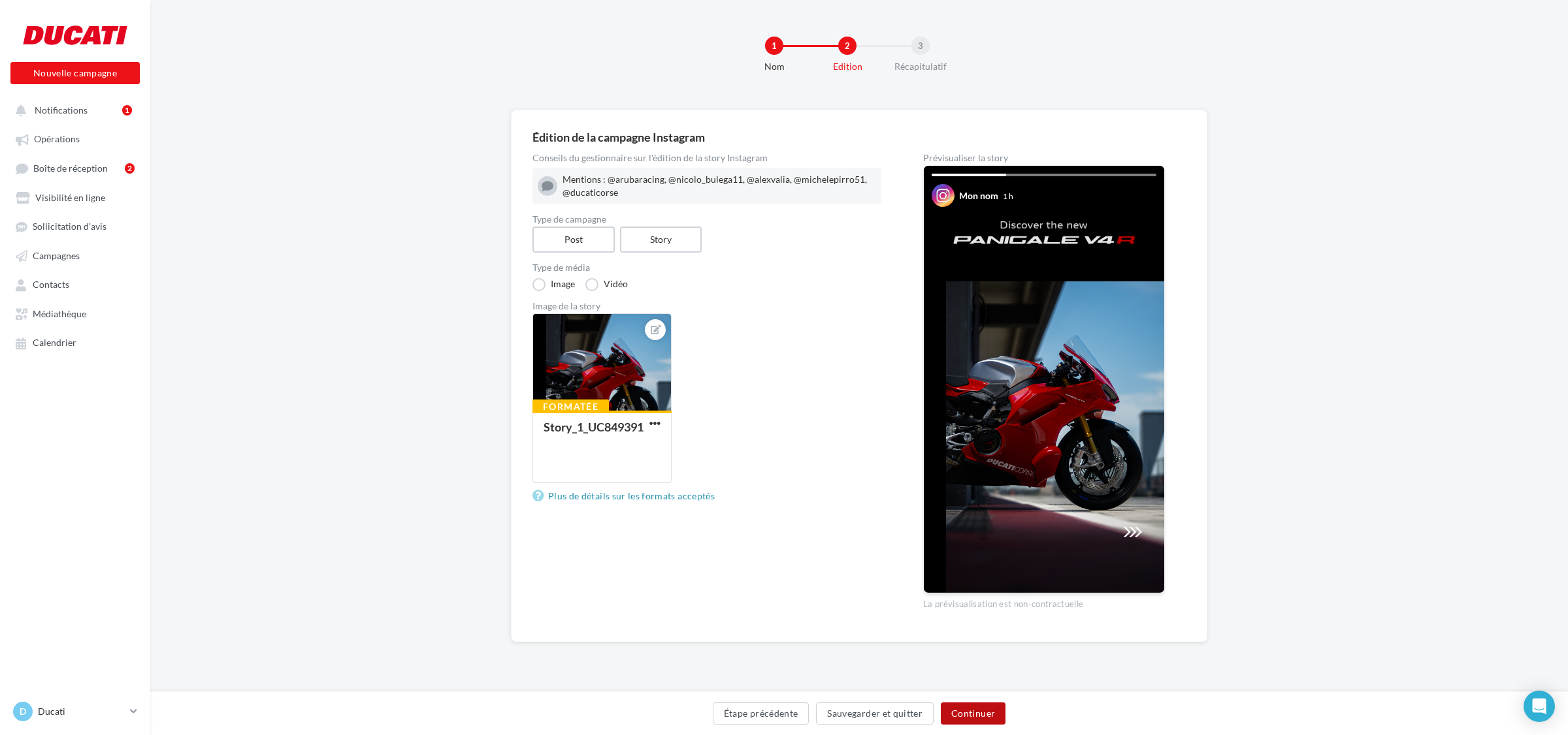
click at [978, 708] on button "Continuer" at bounding box center [973, 714] width 64 height 22
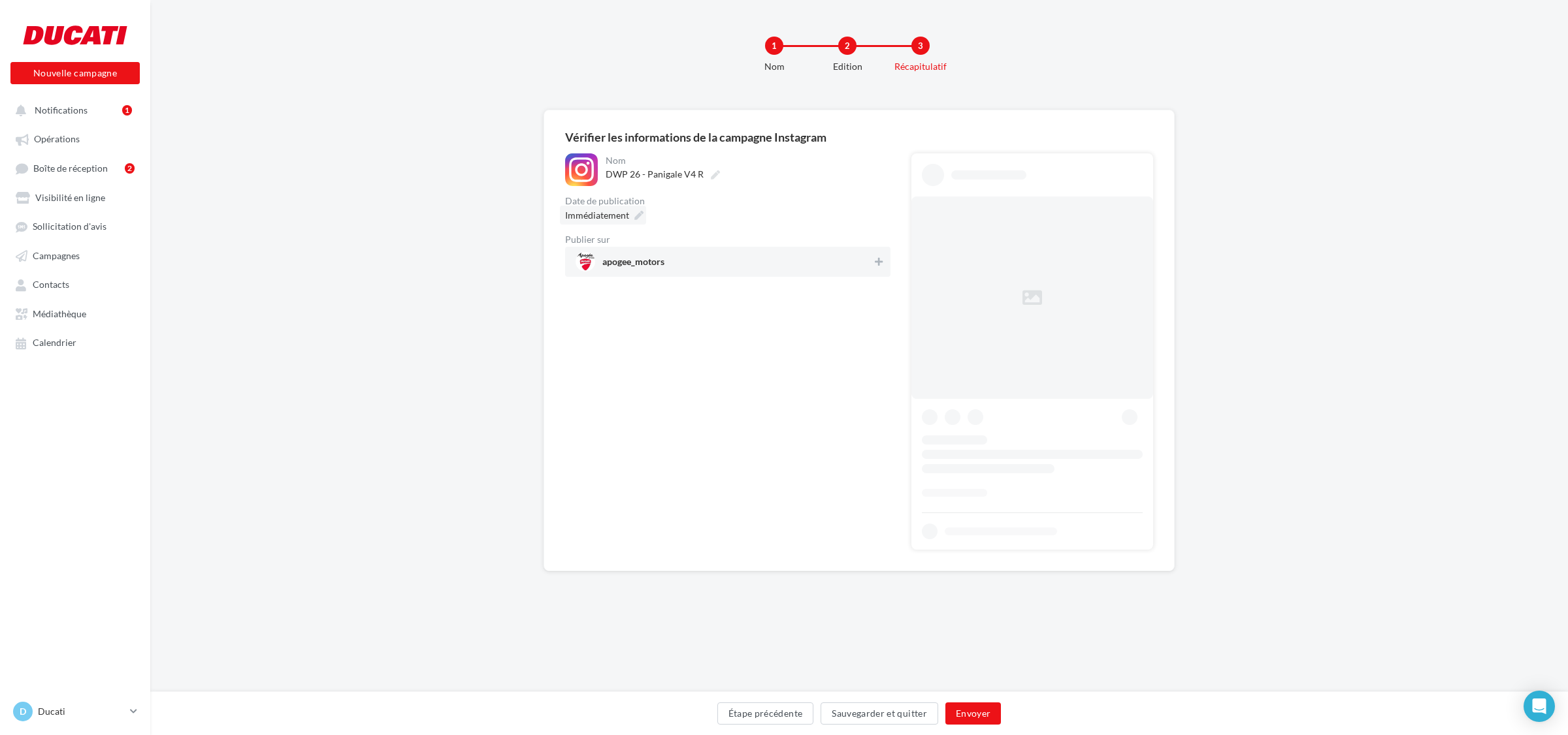
click at [634, 209] on div "Immédiatement" at bounding box center [603, 215] width 86 height 19
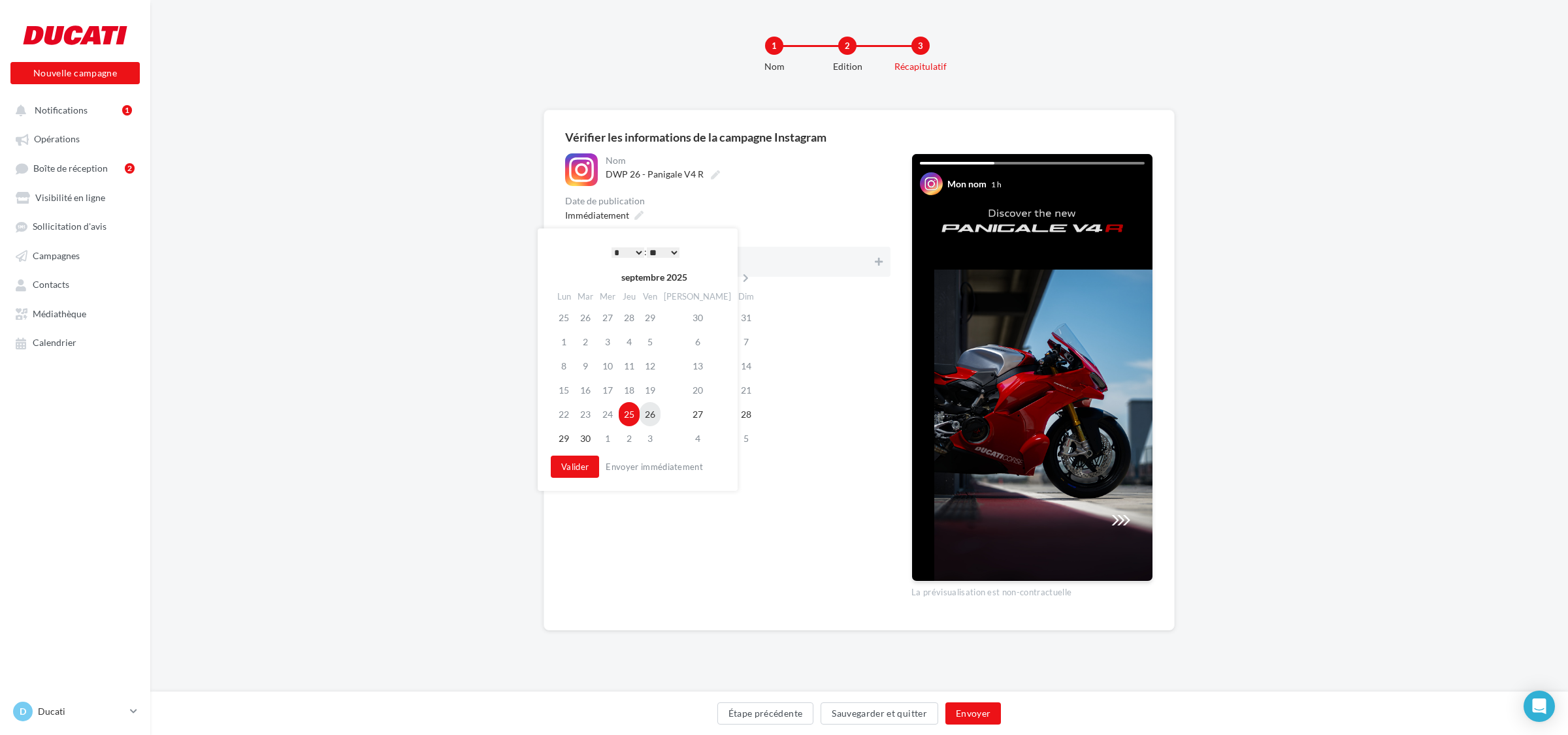
click at [655, 419] on td "26" at bounding box center [650, 414] width 21 height 24
click at [635, 255] on select "* * * * * * * * * * ** ** ** ** ** ** ** ** ** ** ** ** ** **" at bounding box center [628, 252] width 33 height 10
click at [577, 469] on button "Valider" at bounding box center [575, 467] width 48 height 22
click at [846, 268] on span "apogee_motors" at bounding box center [724, 261] width 296 height 19
click at [981, 705] on button "Envoyer" at bounding box center [973, 714] width 56 height 22
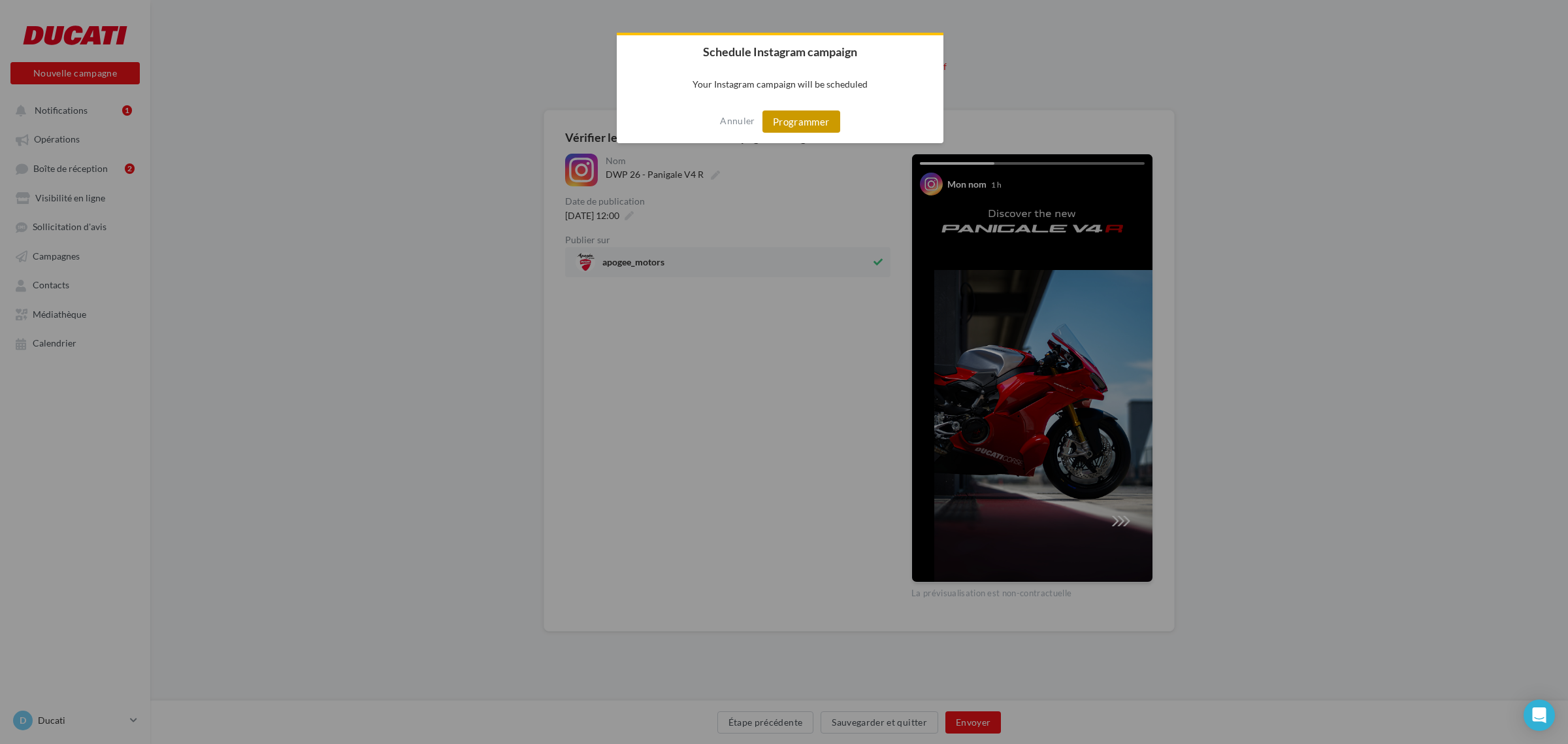
click at [804, 129] on button "Programmer" at bounding box center [801, 122] width 78 height 22
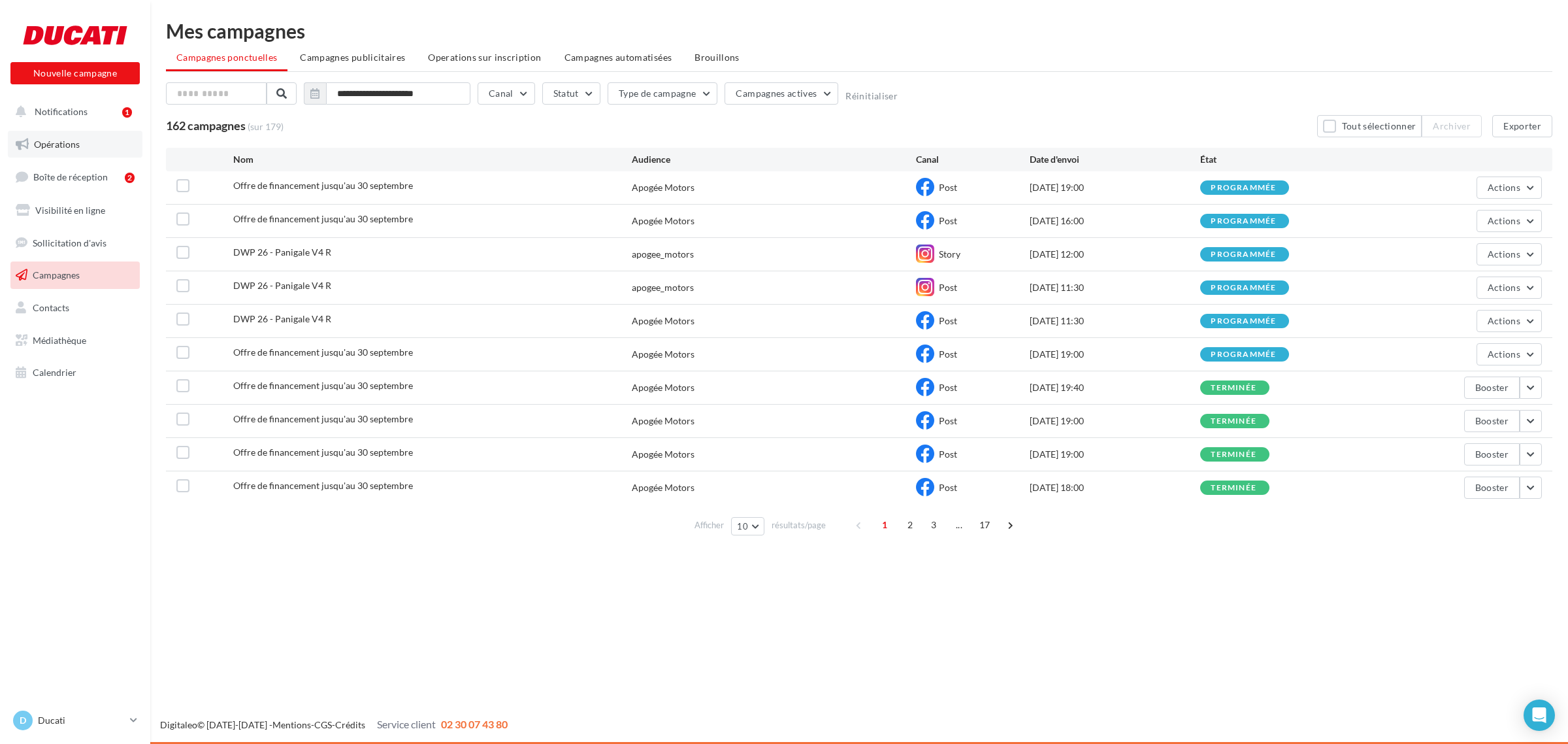
click at [58, 141] on span "Opérations" at bounding box center [57, 144] width 46 height 11
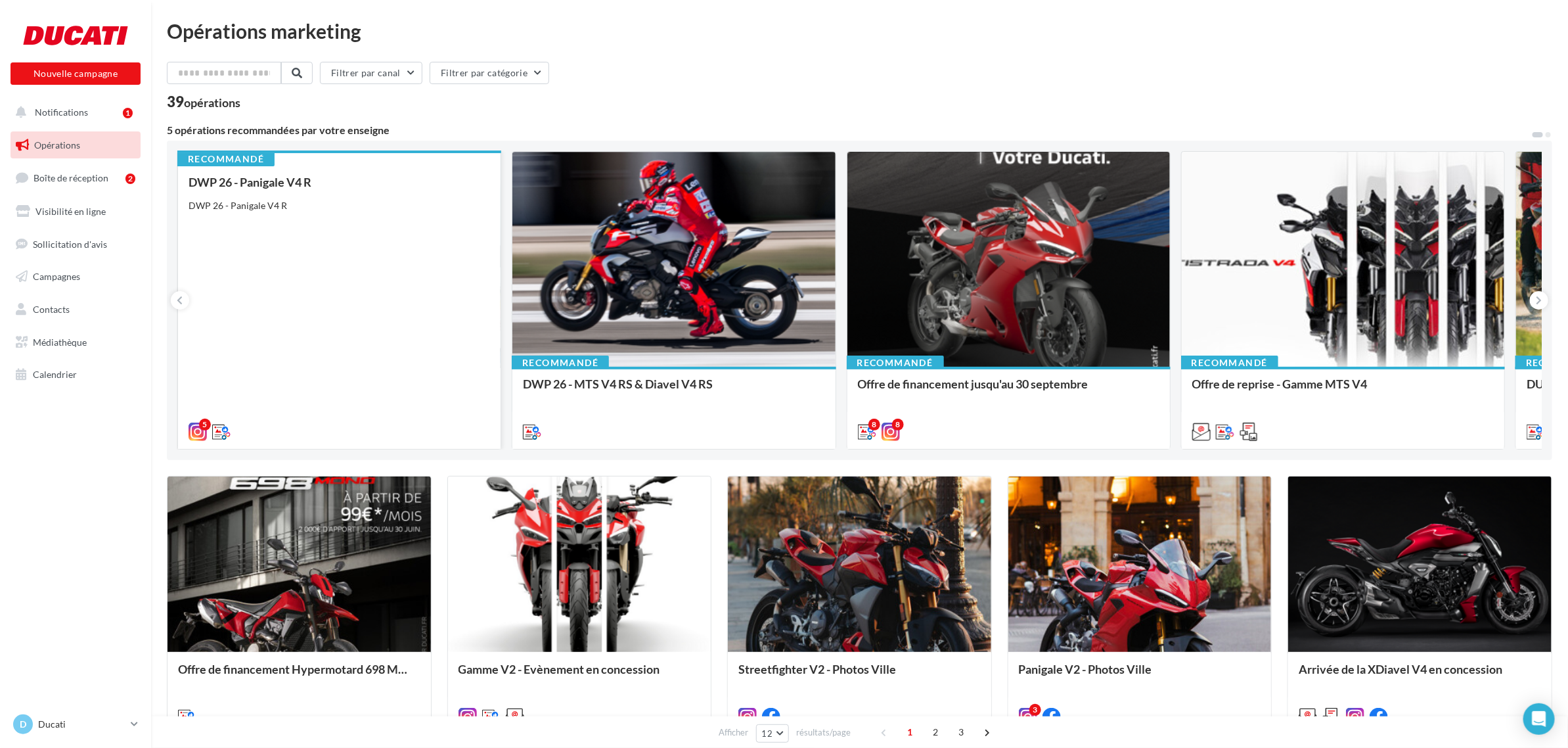
click at [465, 304] on div "DWP 26 - Panigale V4 R DWP 26 - Panigale V4 R" at bounding box center [339, 305] width 302 height 262
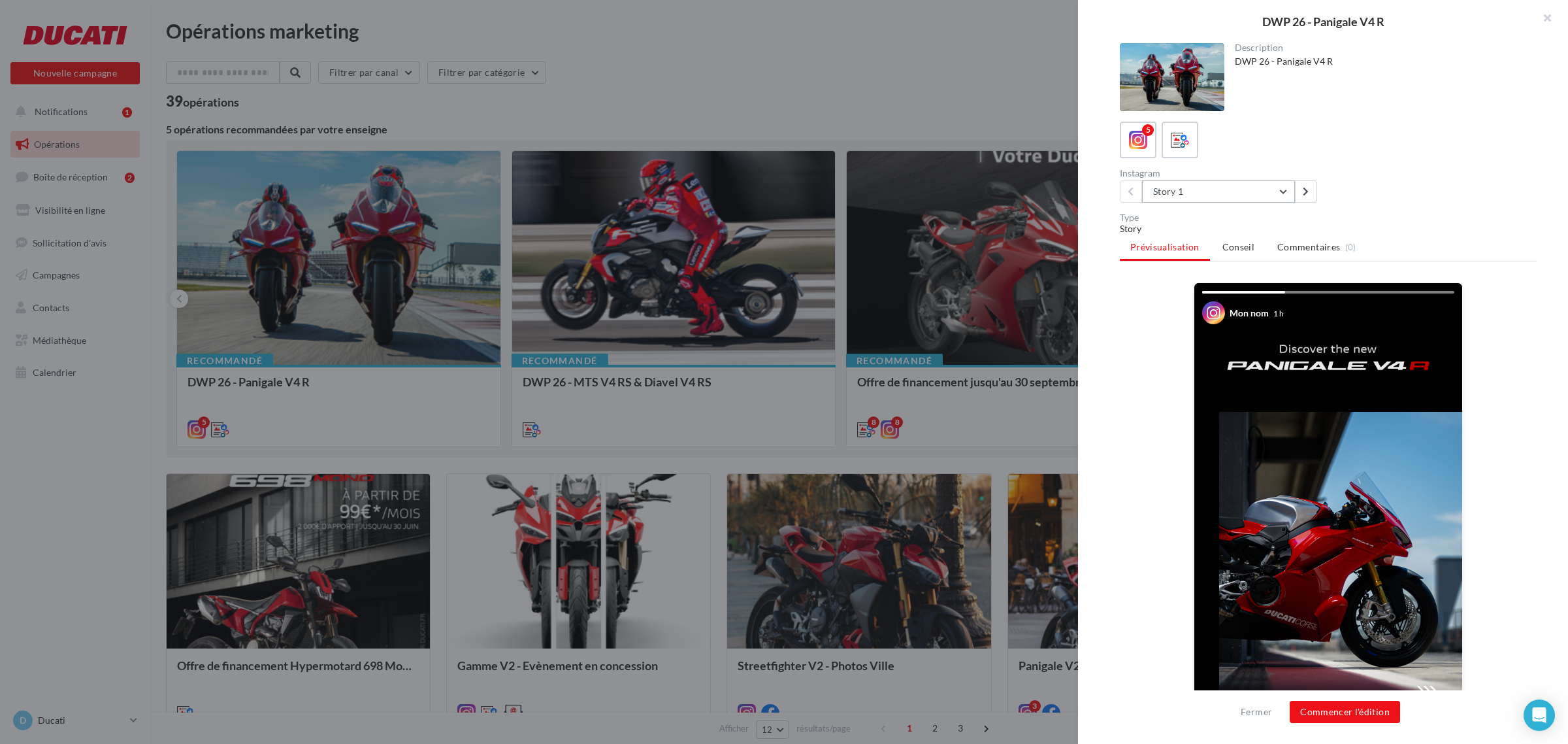
click at [1171, 198] on button "Story 1" at bounding box center [1218, 191] width 153 height 22
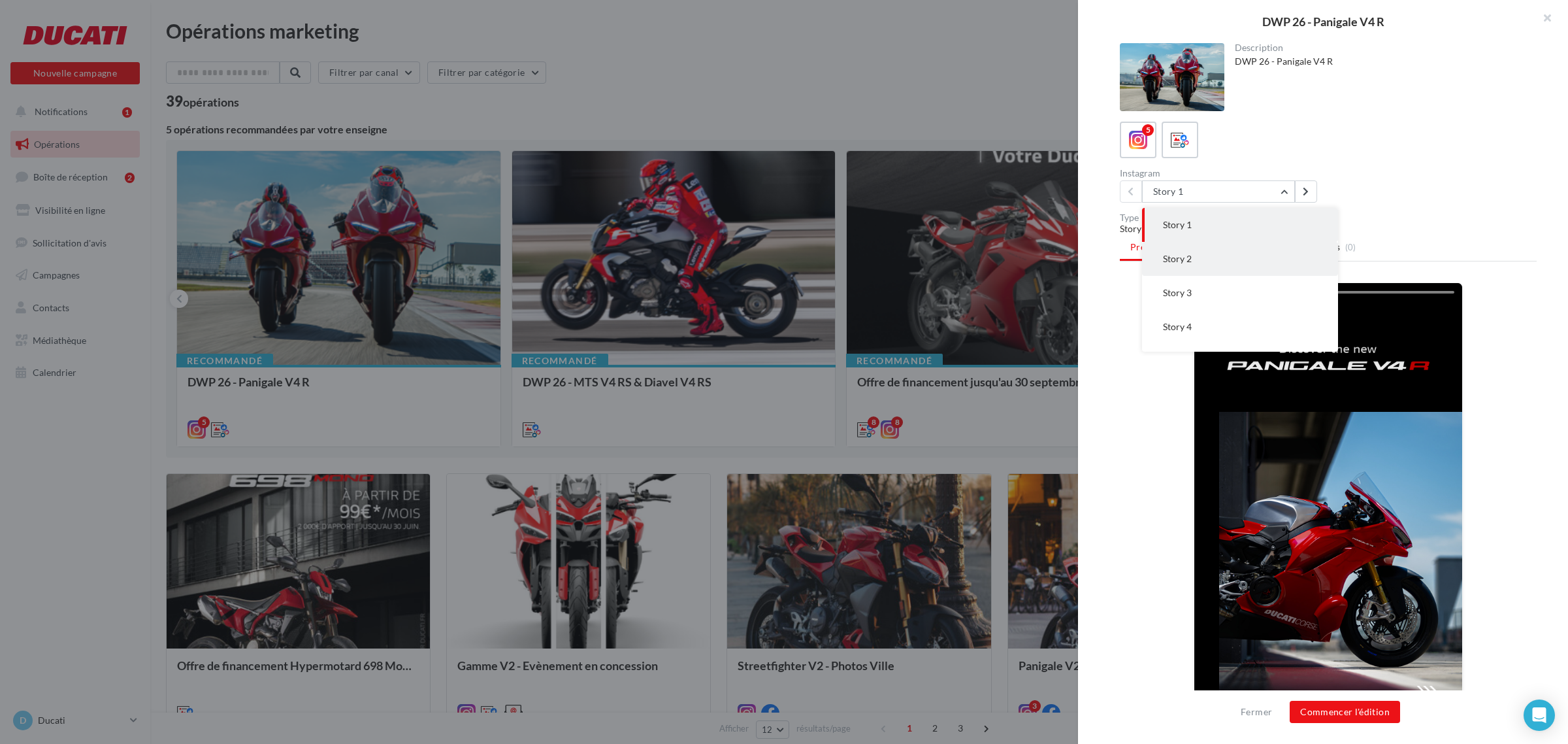
click at [1189, 250] on button "Story 2" at bounding box center [1240, 259] width 196 height 34
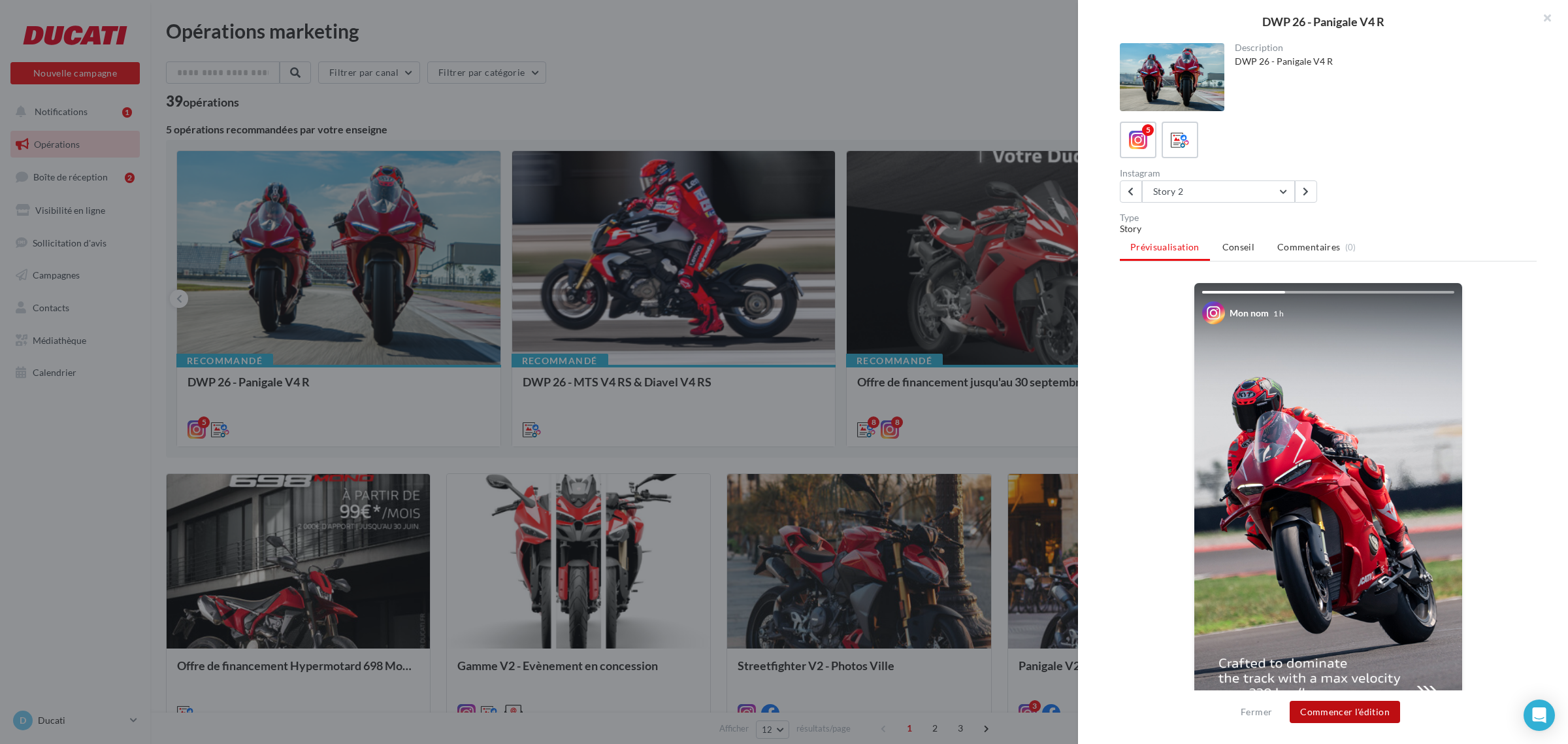
click at [1378, 709] on button "Commencer l'édition" at bounding box center [1344, 711] width 110 height 22
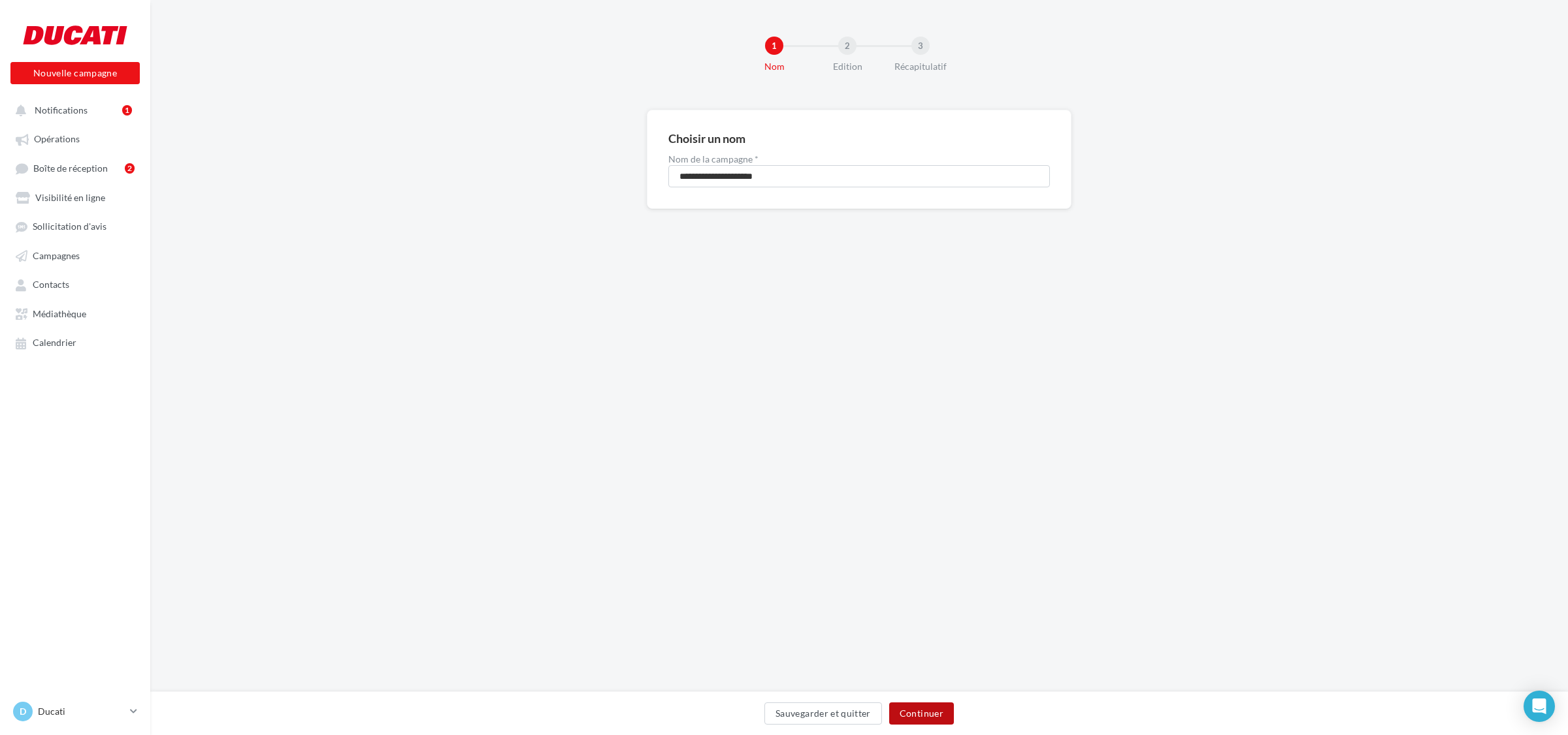
click at [941, 712] on button "Continuer" at bounding box center [921, 714] width 64 height 22
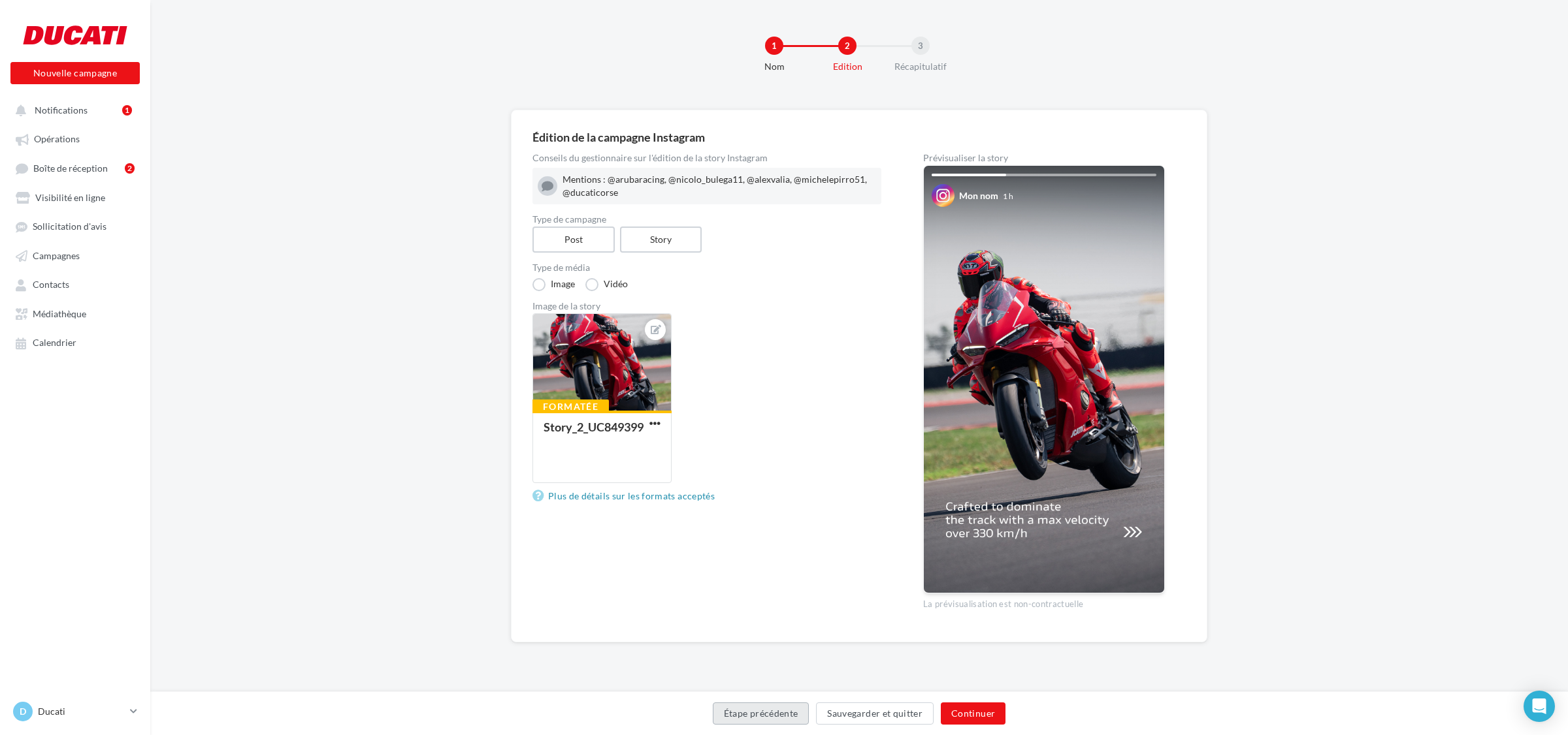
click at [758, 722] on button "Étape précédente" at bounding box center [761, 714] width 97 height 22
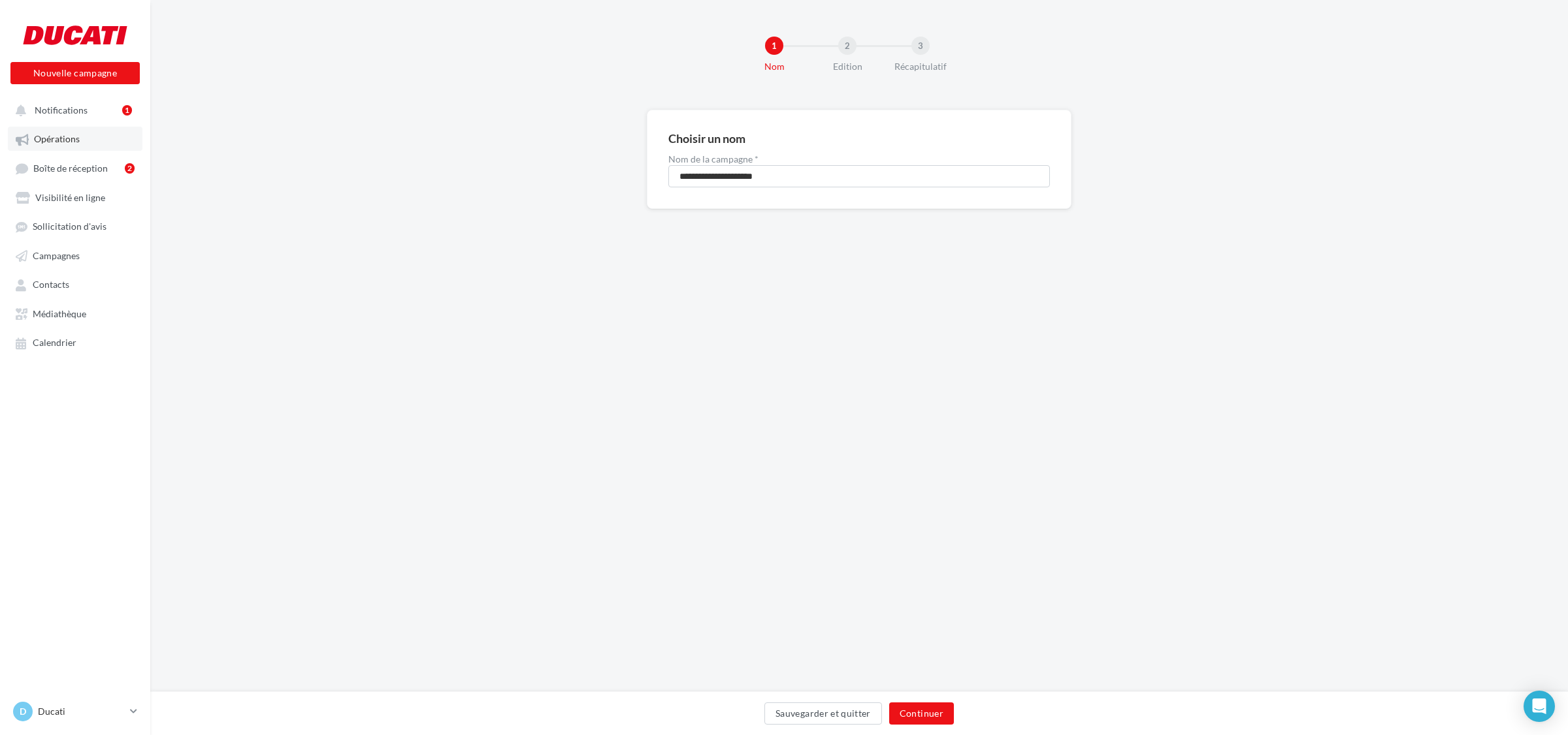
click at [80, 144] on link "Opérations" at bounding box center [76, 138] width 135 height 24
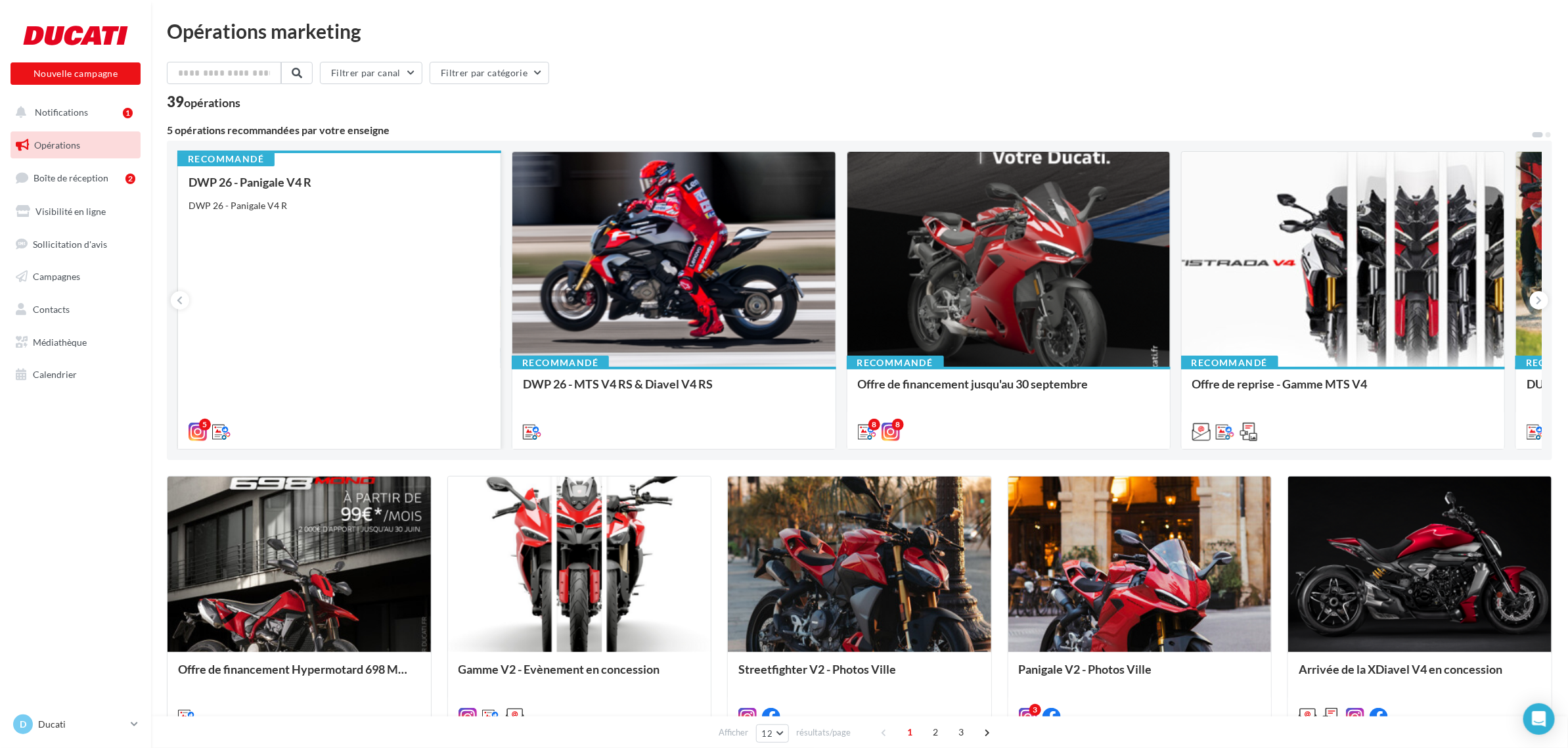
click at [401, 403] on div "DWP 26 - Panigale V4 R DWP 26 - Panigale V4 R" at bounding box center [339, 305] width 302 height 262
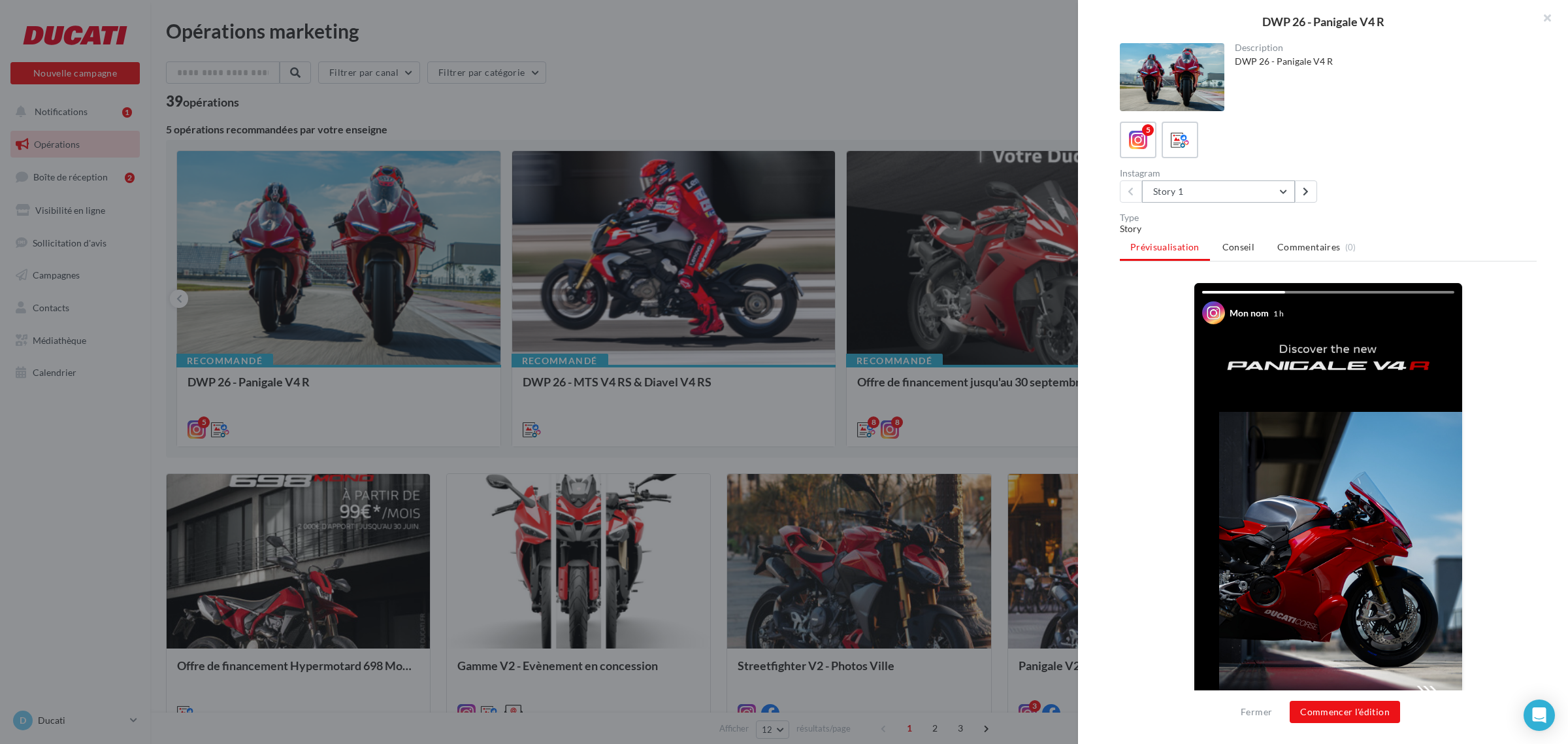
click at [1182, 188] on button "Story 1" at bounding box center [1218, 191] width 153 height 22
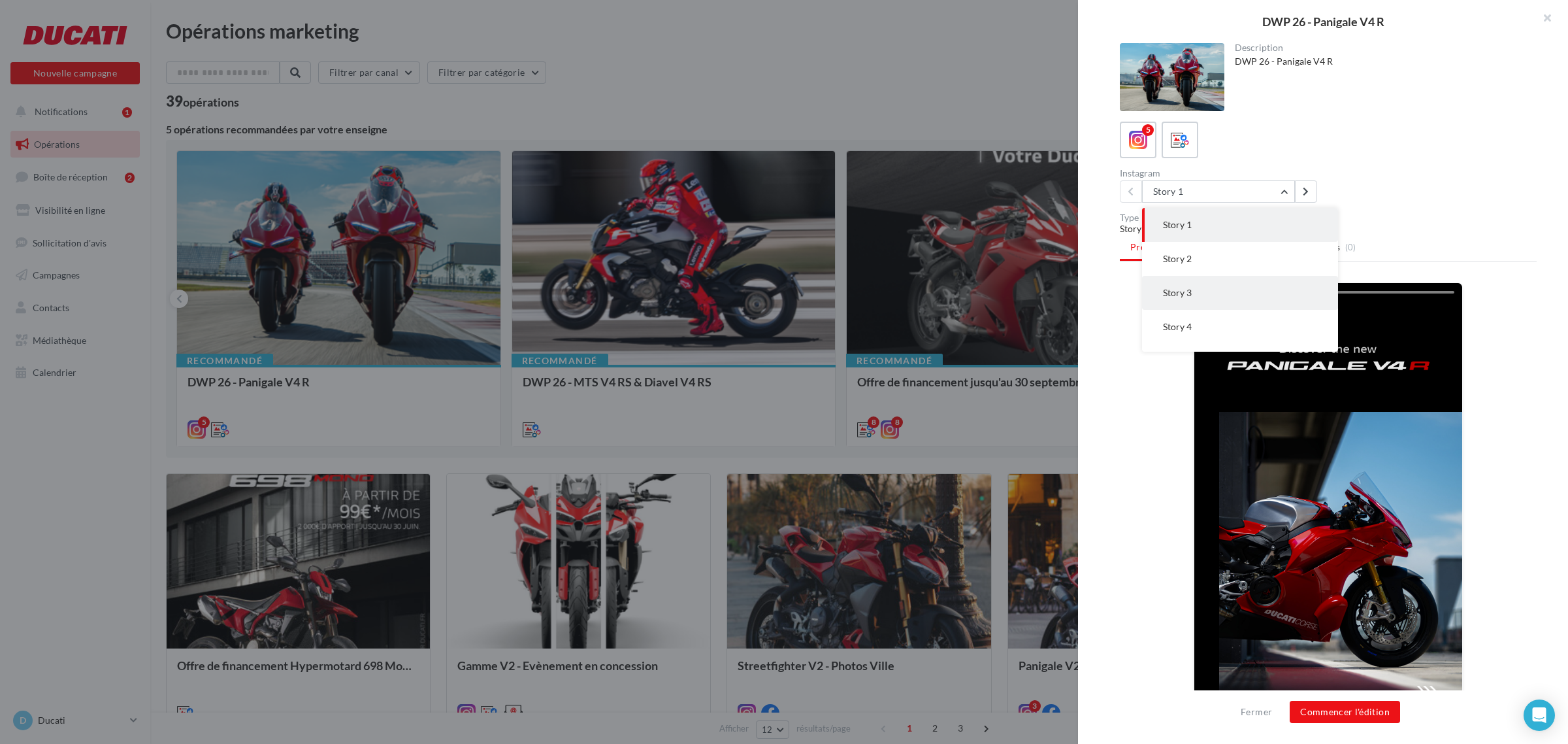
click at [1191, 285] on button "Story 3" at bounding box center [1240, 293] width 196 height 34
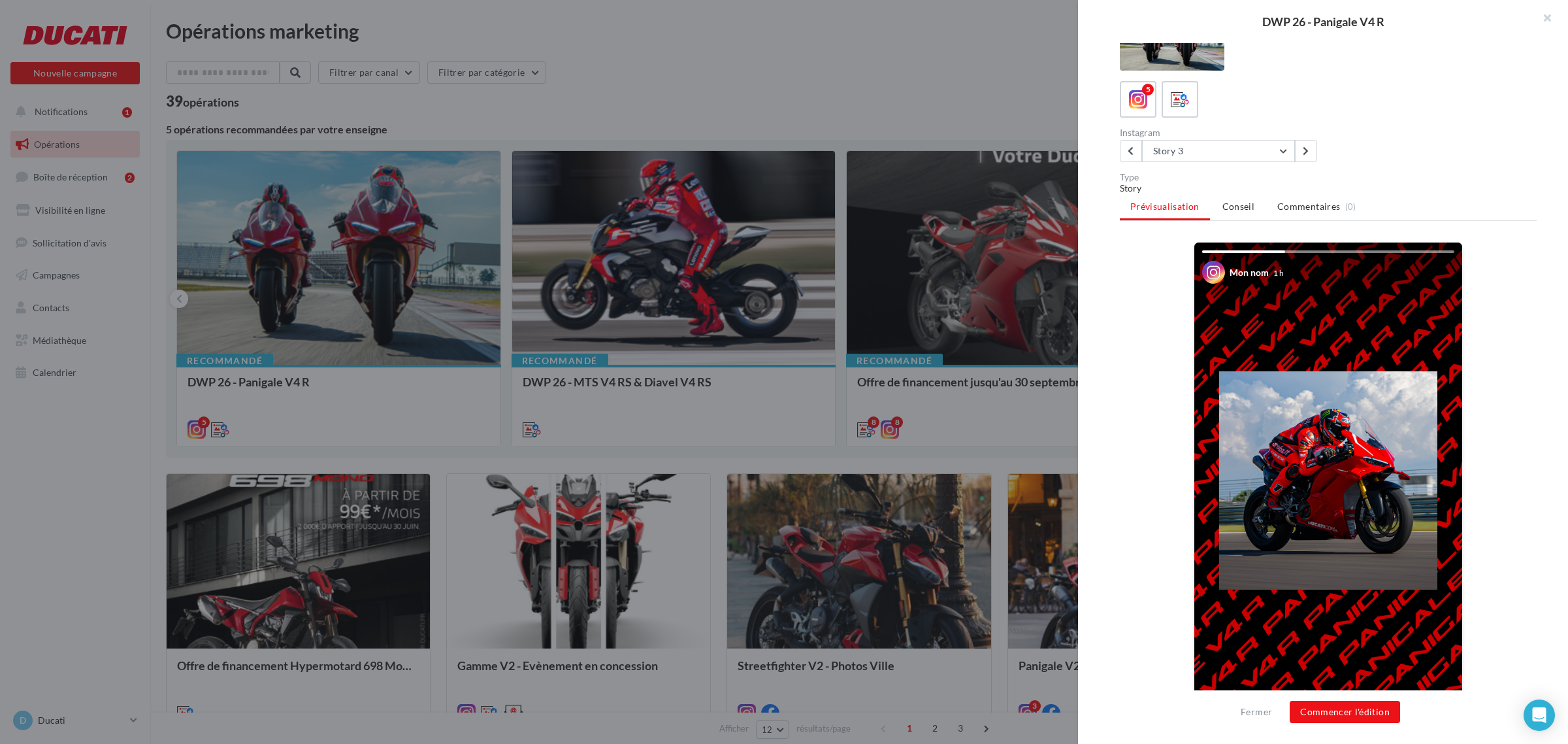
scroll to position [73, 0]
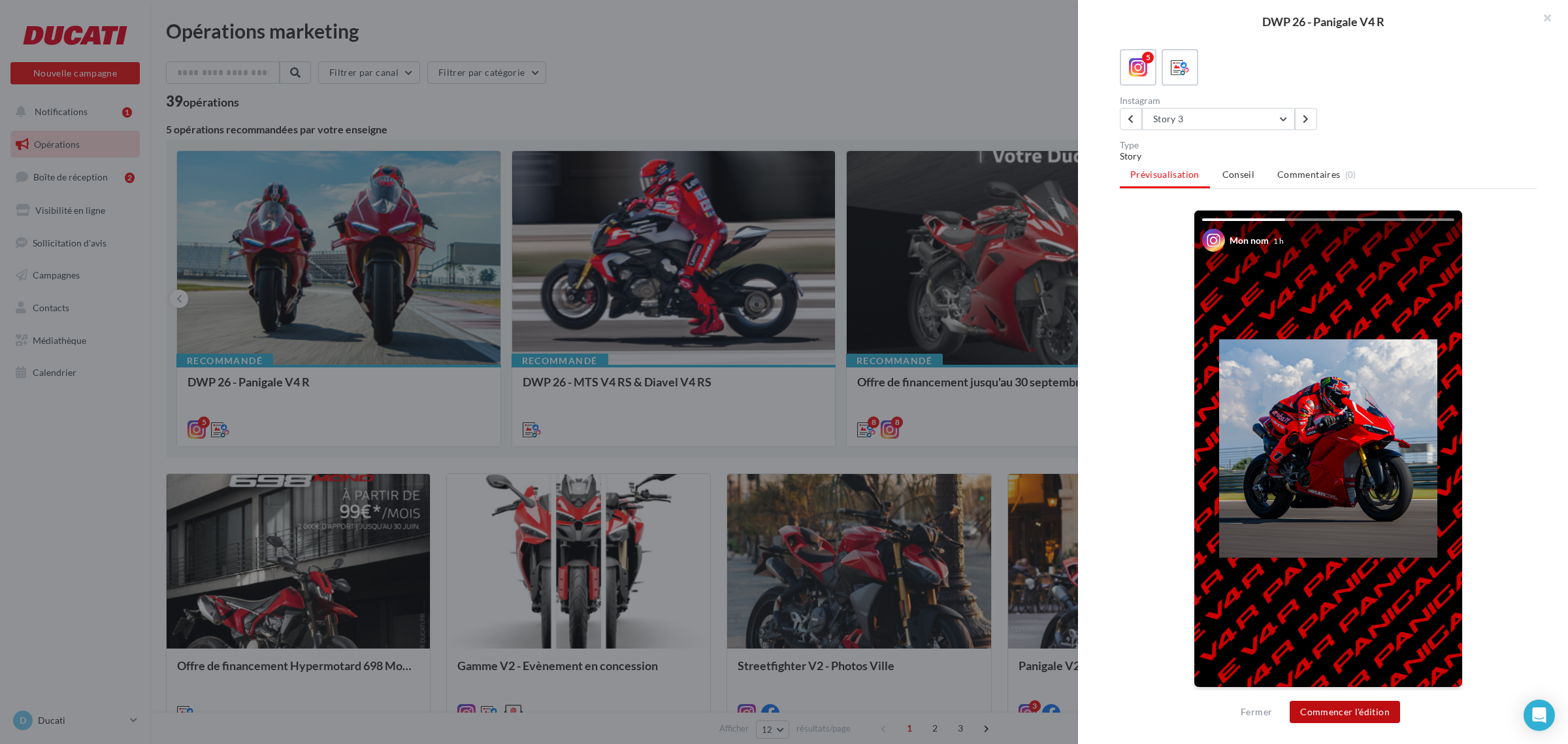
click at [1359, 717] on button "Commencer l'édition" at bounding box center [1344, 711] width 110 height 22
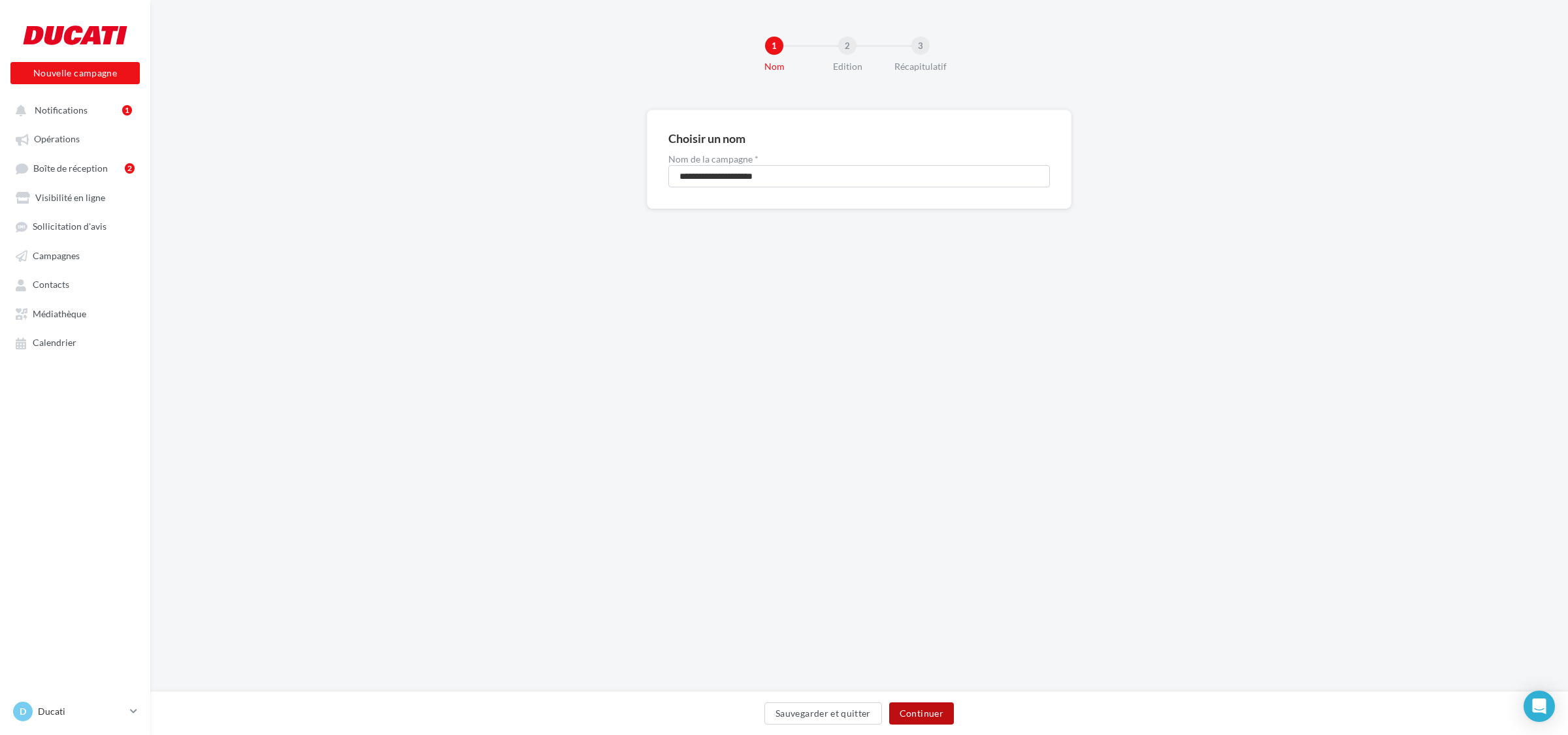
click at [931, 720] on button "Continuer" at bounding box center [921, 714] width 64 height 22
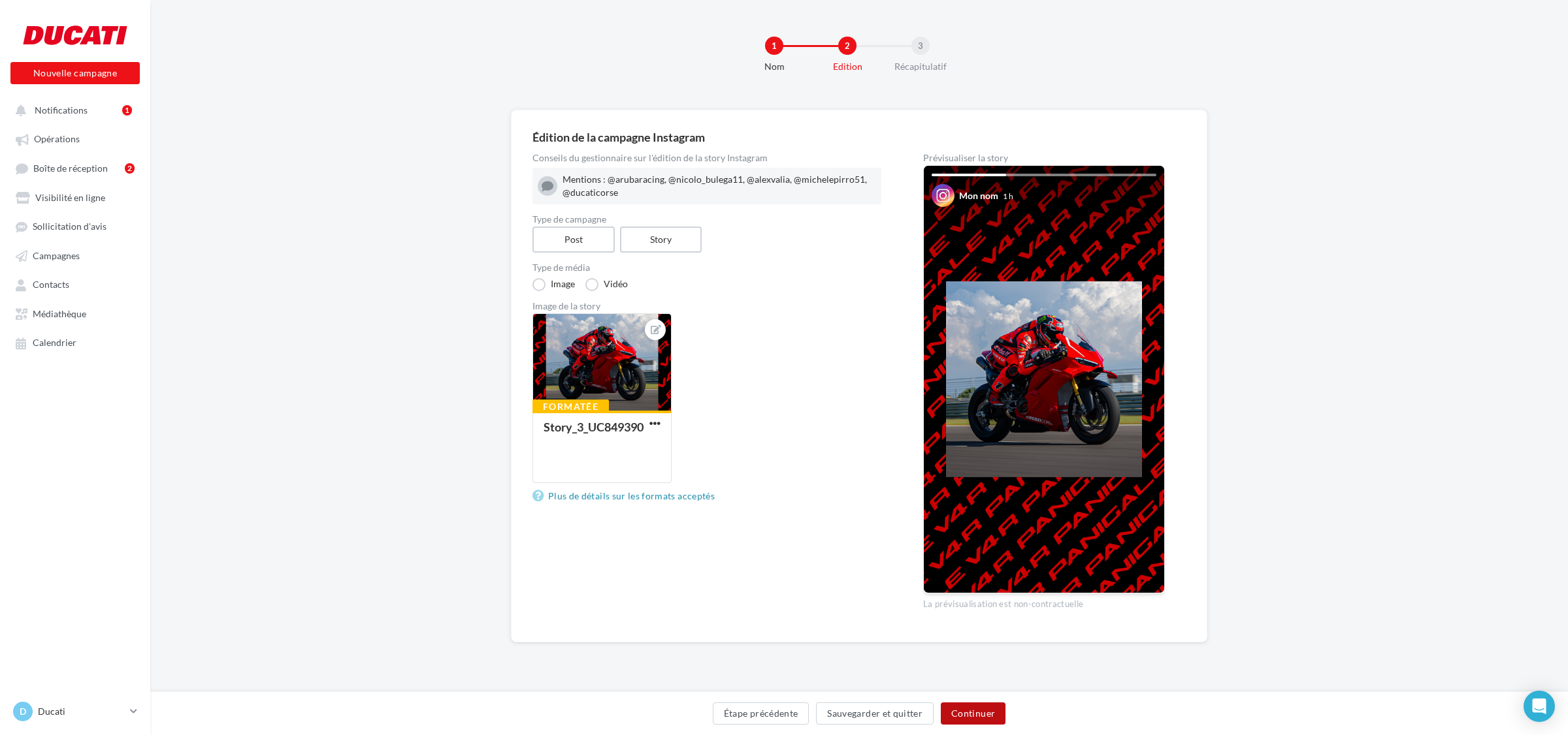
click at [993, 716] on button "Continuer" at bounding box center [973, 714] width 64 height 22
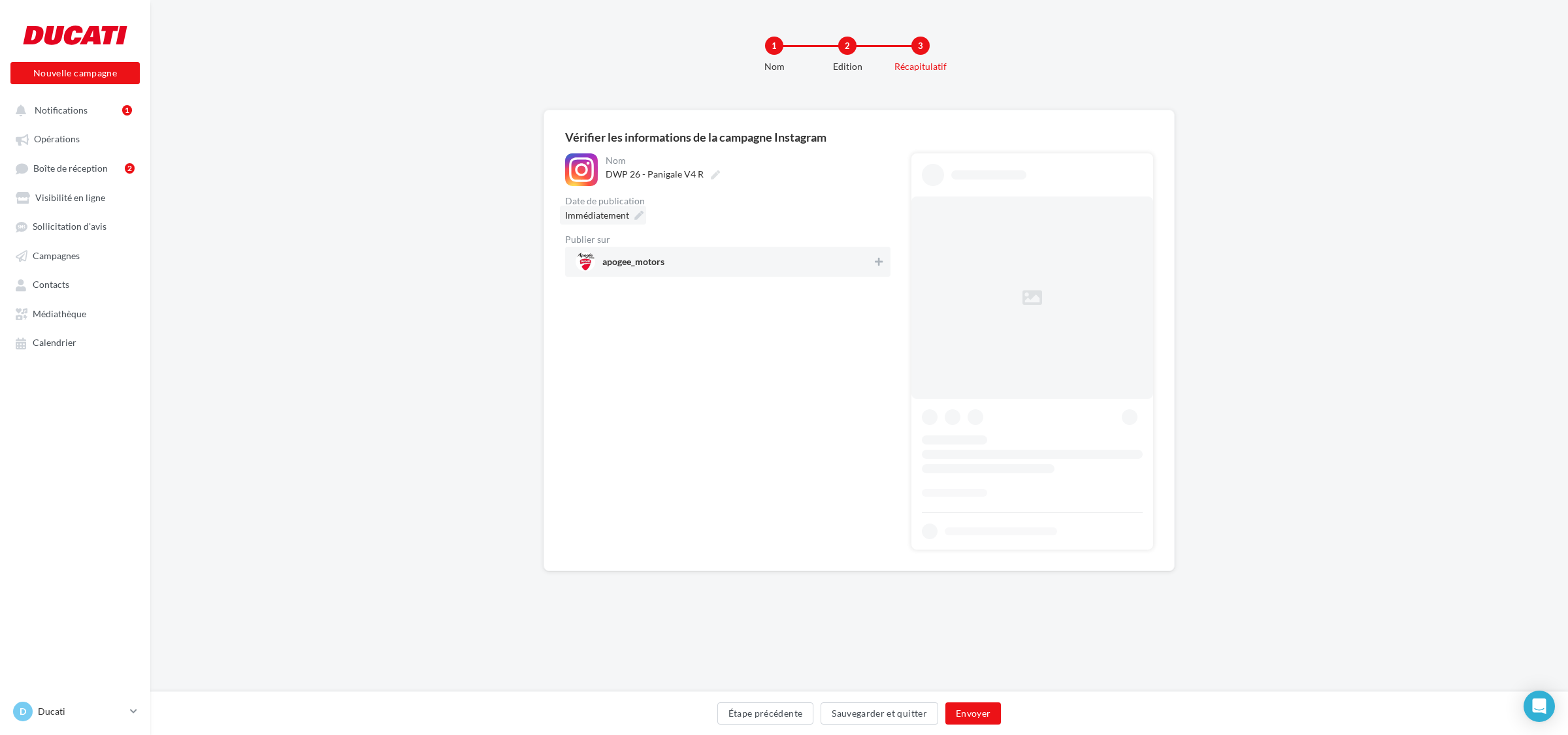
click at [634, 218] on icon at bounding box center [638, 215] width 9 height 9
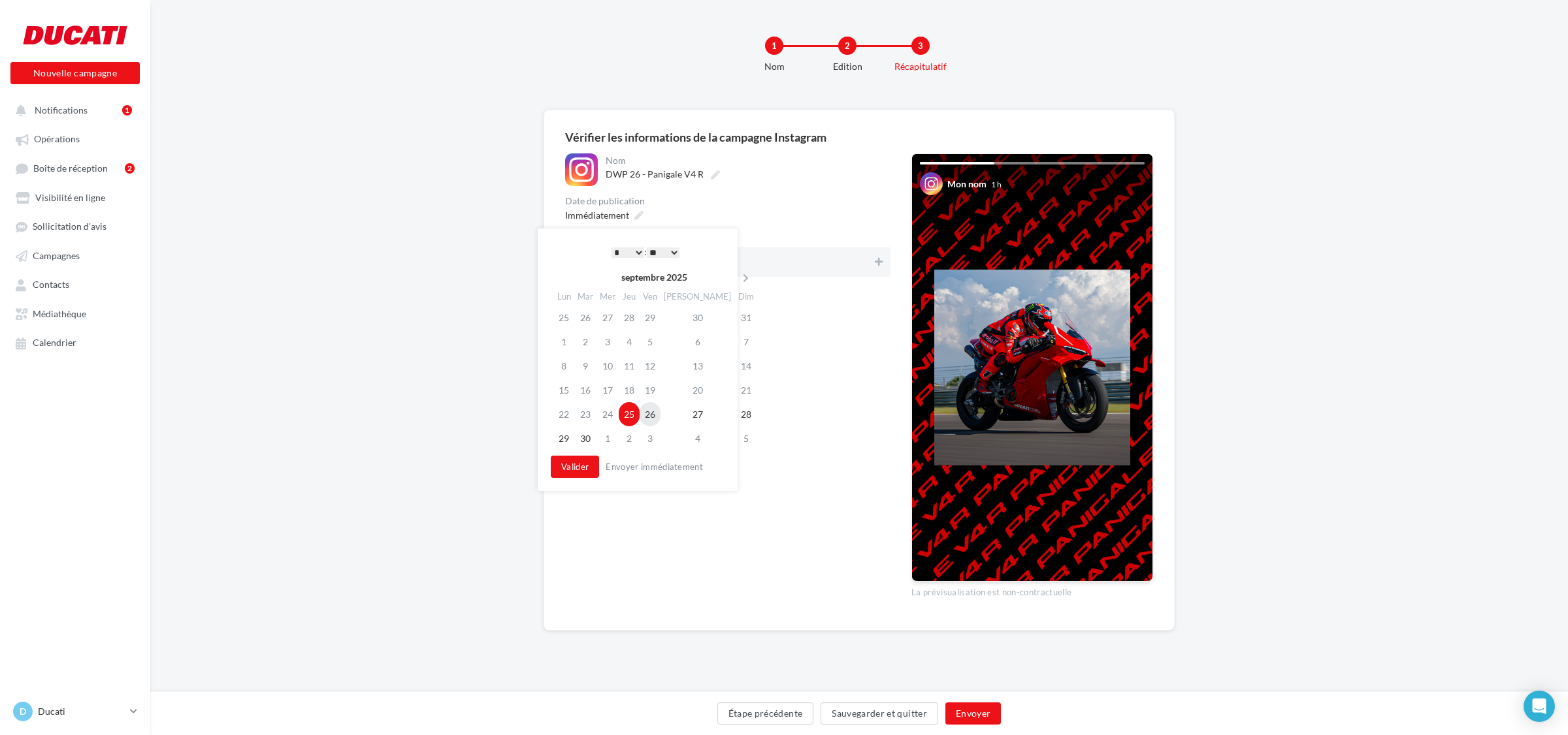
click at [650, 412] on td "26" at bounding box center [650, 414] width 21 height 24
click at [625, 247] on select "* * * * * * * * * * ** ** ** ** ** ** ** ** ** ** ** ** ** **" at bounding box center [628, 252] width 33 height 10
click at [616, 248] on select "* * * * * * * * * * ** ** ** ** ** ** ** ** ** ** ** ** ** **" at bounding box center [628, 252] width 33 height 10
click at [664, 247] on select "** ** ** ** ** **" at bounding box center [663, 252] width 33 height 10
click at [648, 247] on select "** ** ** ** ** **" at bounding box center [663, 252] width 33 height 10
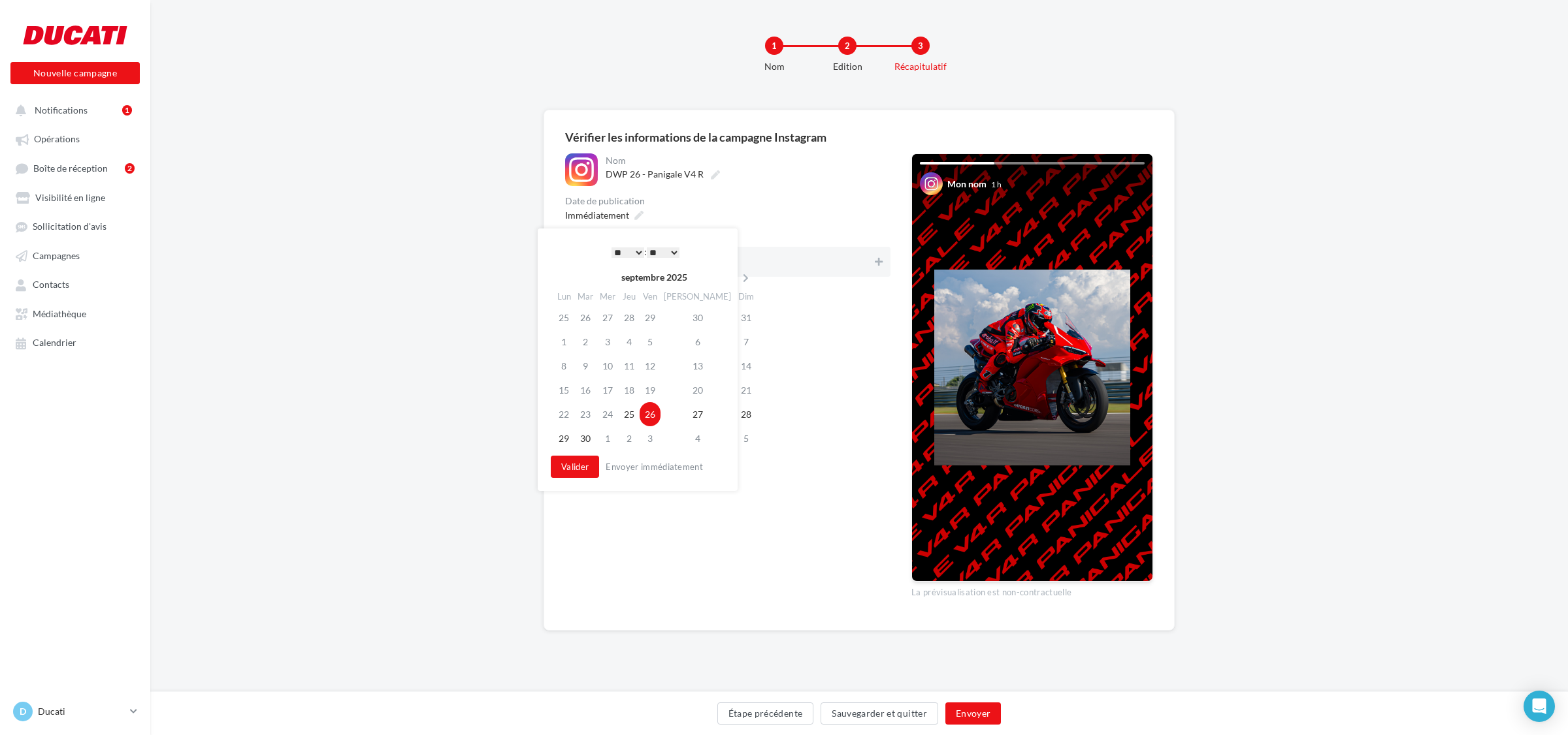
click at [665, 252] on select "** ** ** ** ** **" at bounding box center [663, 252] width 33 height 10
click at [648, 247] on select "** ** ** ** ** **" at bounding box center [663, 252] width 33 height 10
click at [677, 253] on select "** ** ** ** ** **" at bounding box center [663, 252] width 33 height 10
click at [576, 471] on button "Valider" at bounding box center [575, 467] width 48 height 22
click at [858, 263] on span "apogee_motors" at bounding box center [724, 261] width 296 height 19
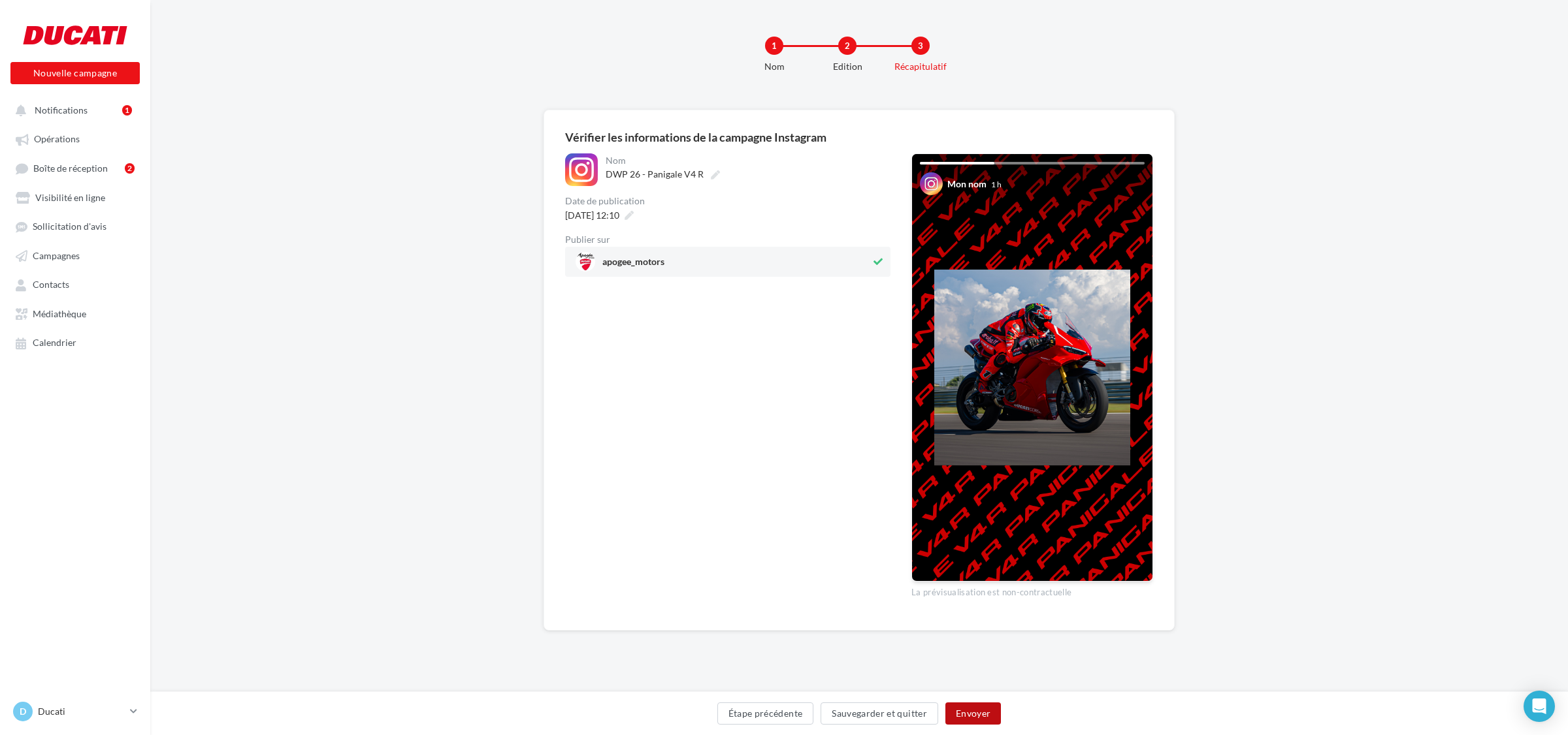
click at [966, 711] on button "Envoyer" at bounding box center [973, 714] width 56 height 22
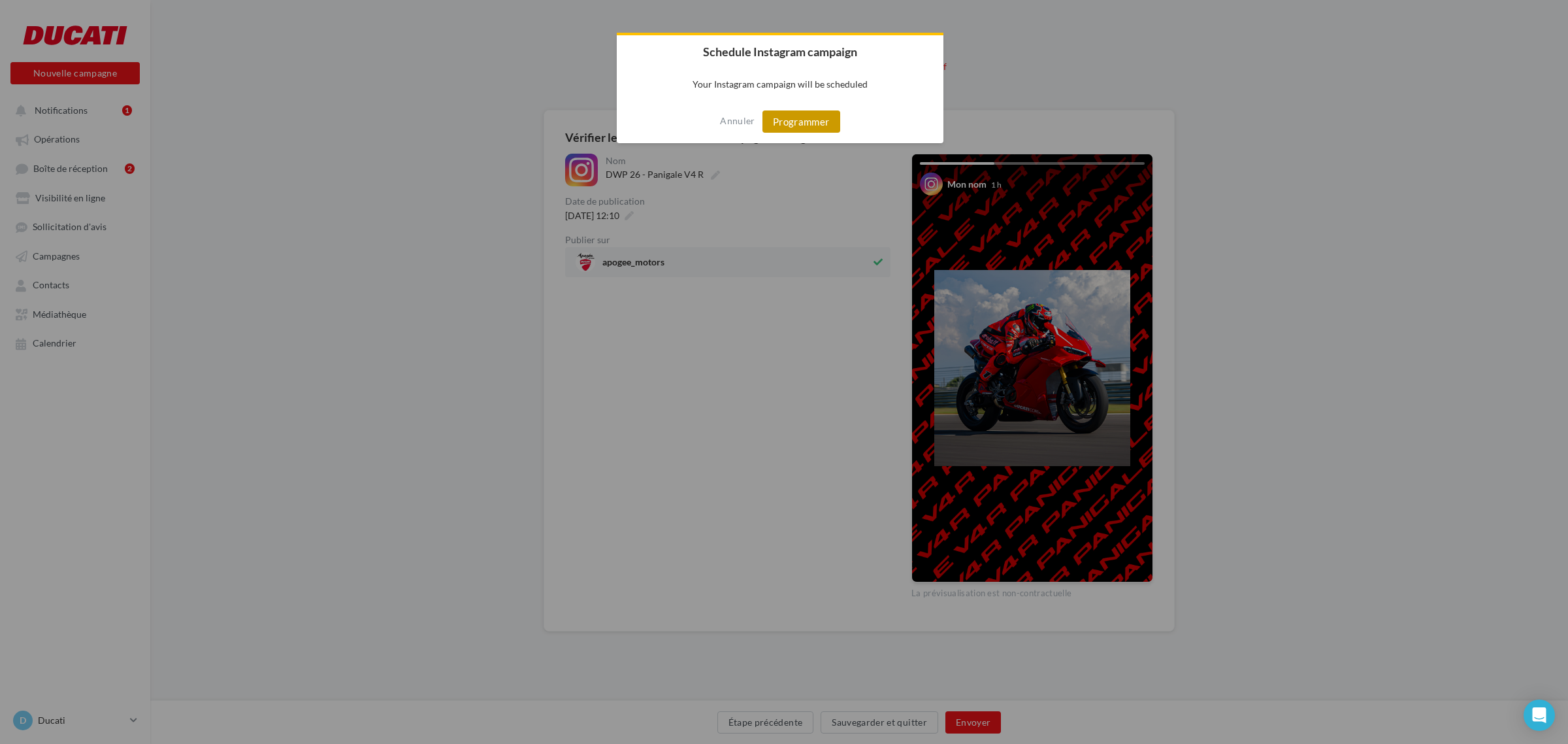
click at [818, 119] on button "Programmer" at bounding box center [801, 122] width 78 height 22
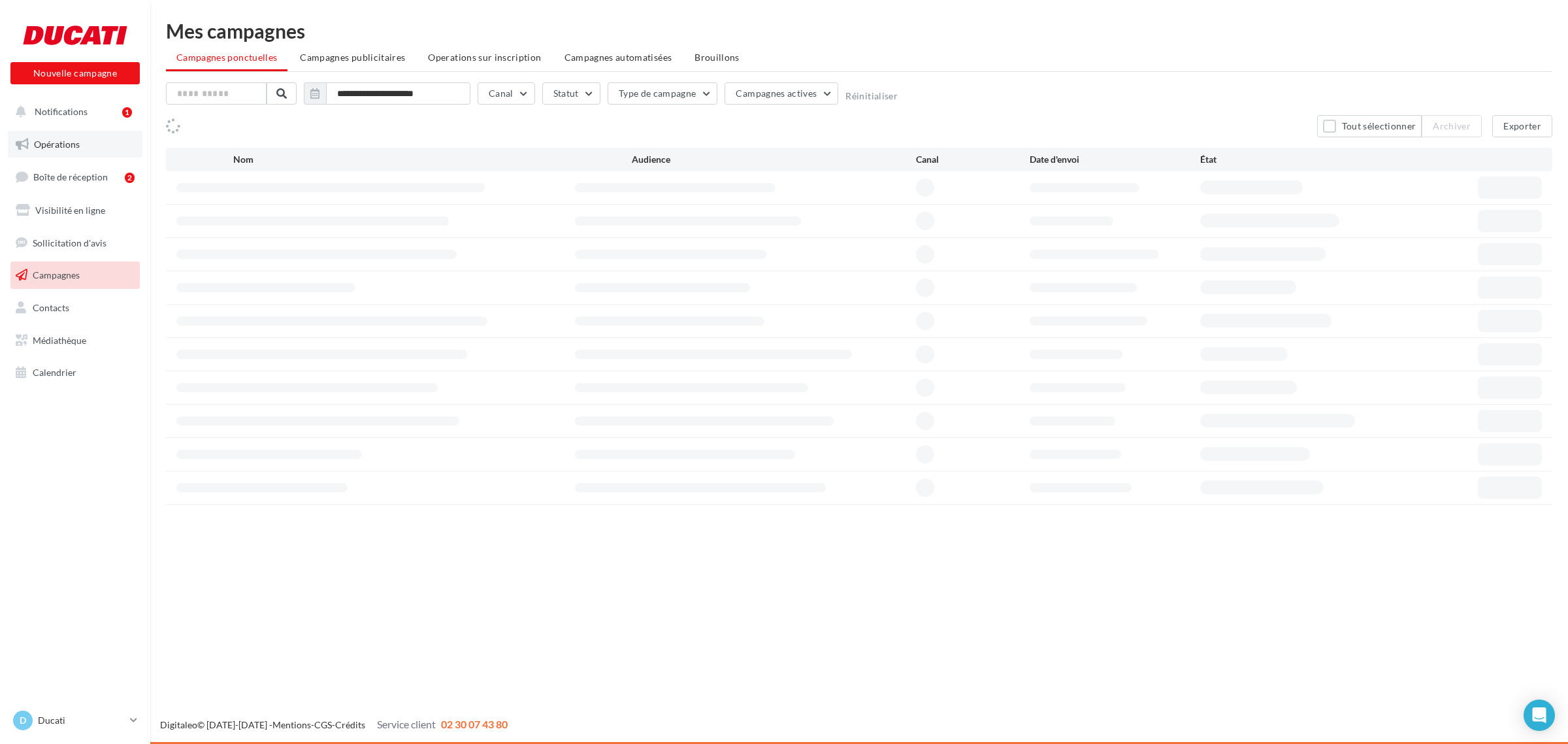
click at [44, 139] on span "Opérations" at bounding box center [57, 144] width 46 height 11
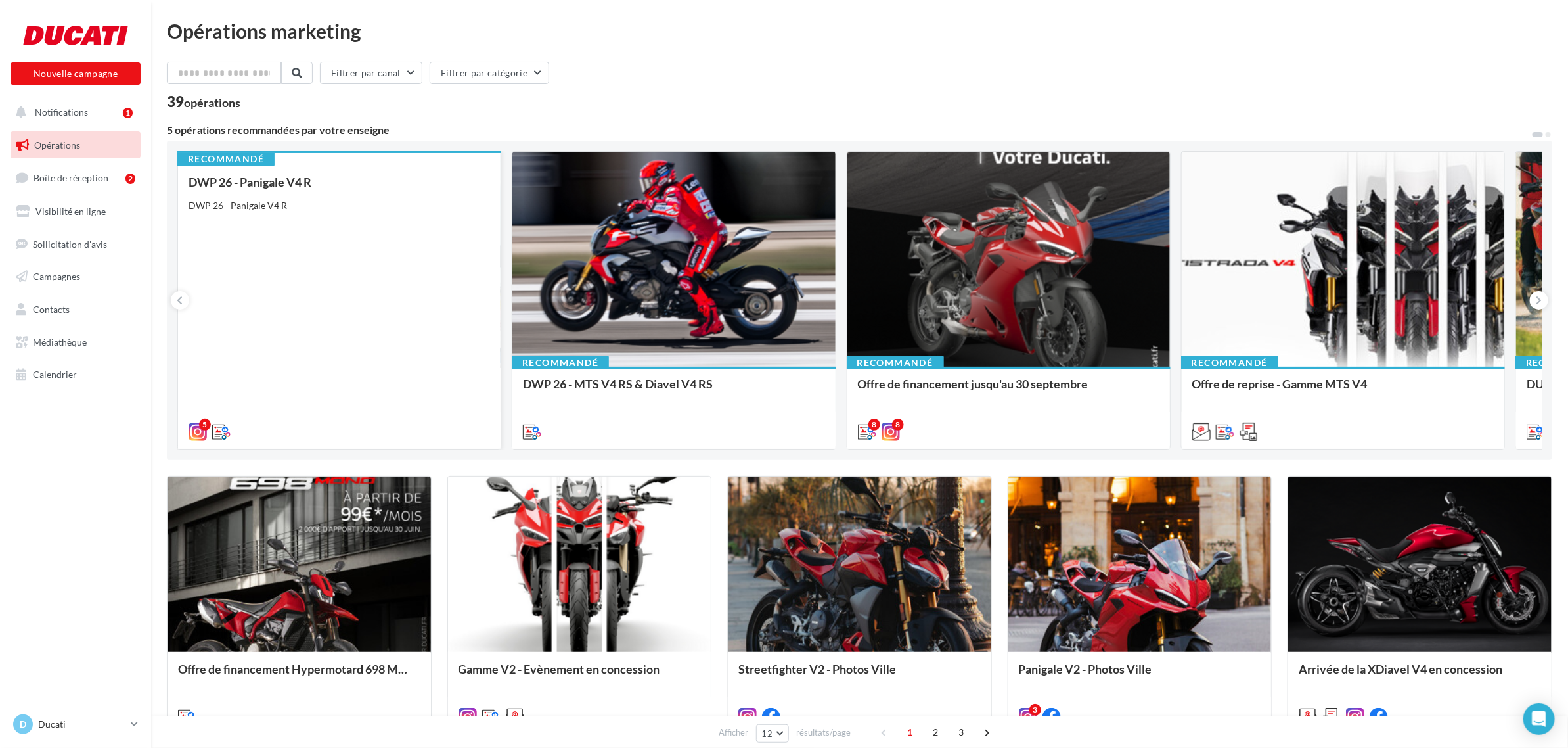
click at [290, 285] on div "DWP 26 - Panigale V4 R DWP 26 - Panigale V4 R" at bounding box center [339, 305] width 302 height 262
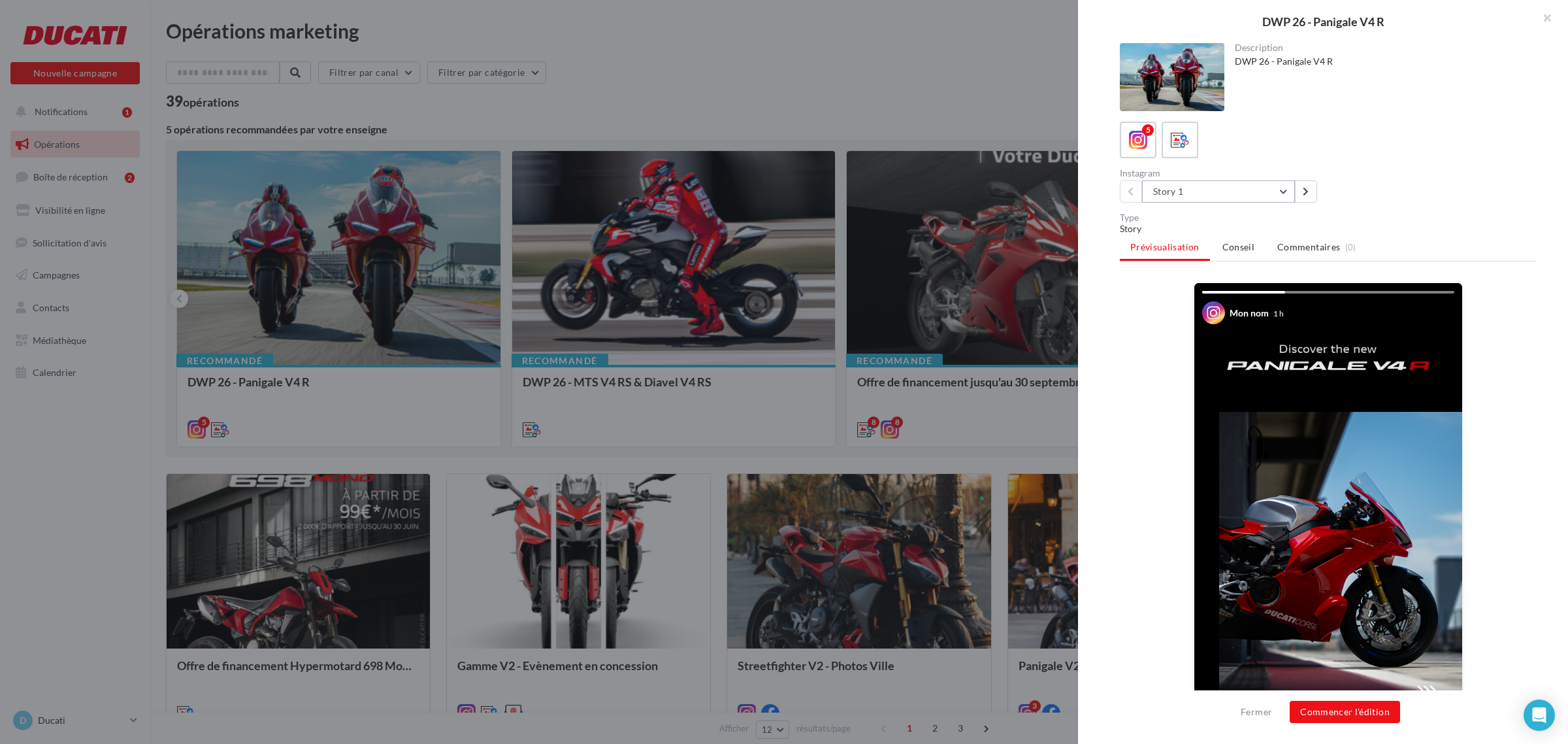
click at [1190, 190] on button "Story 1" at bounding box center [1218, 191] width 153 height 22
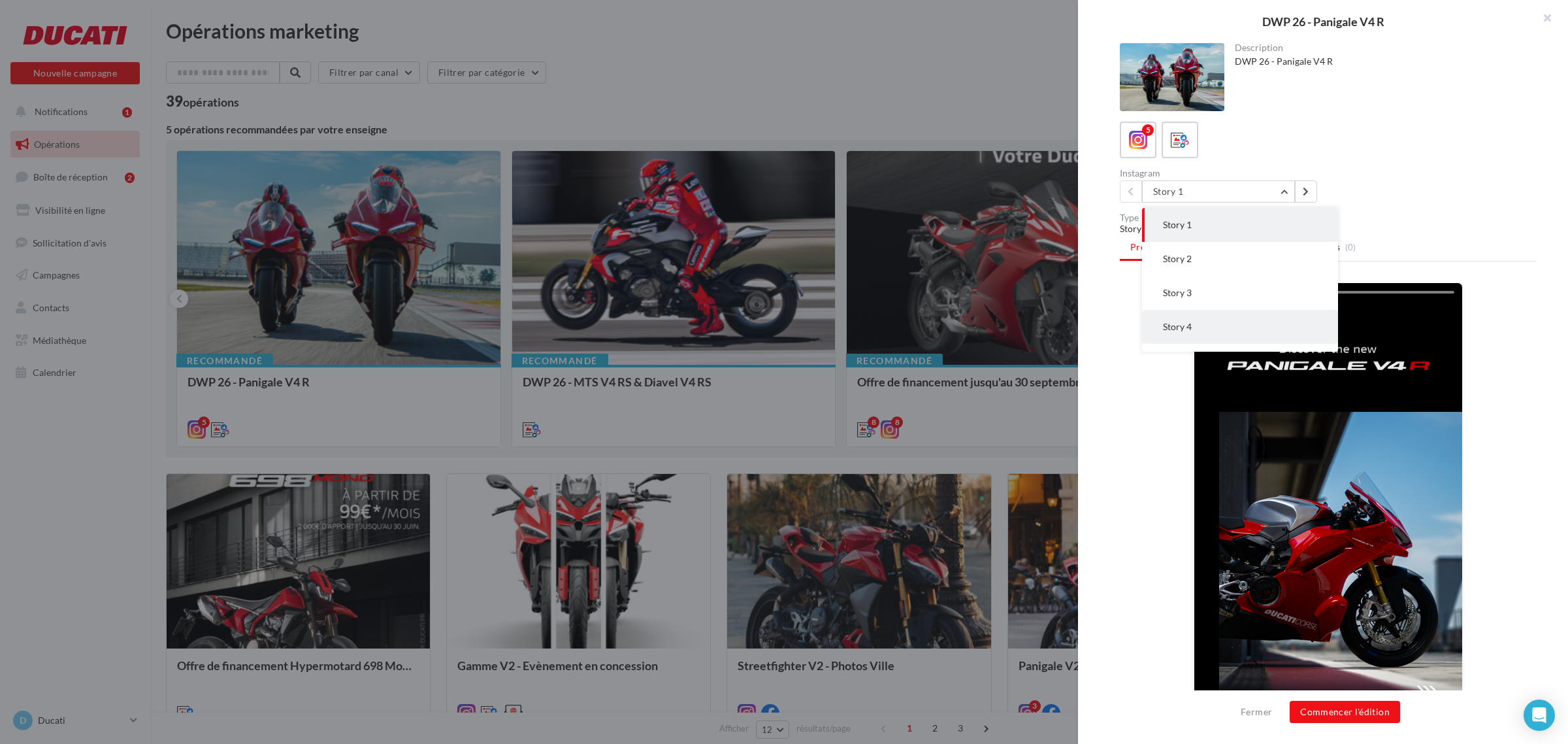
click at [1212, 331] on button "Story 4" at bounding box center [1240, 327] width 196 height 34
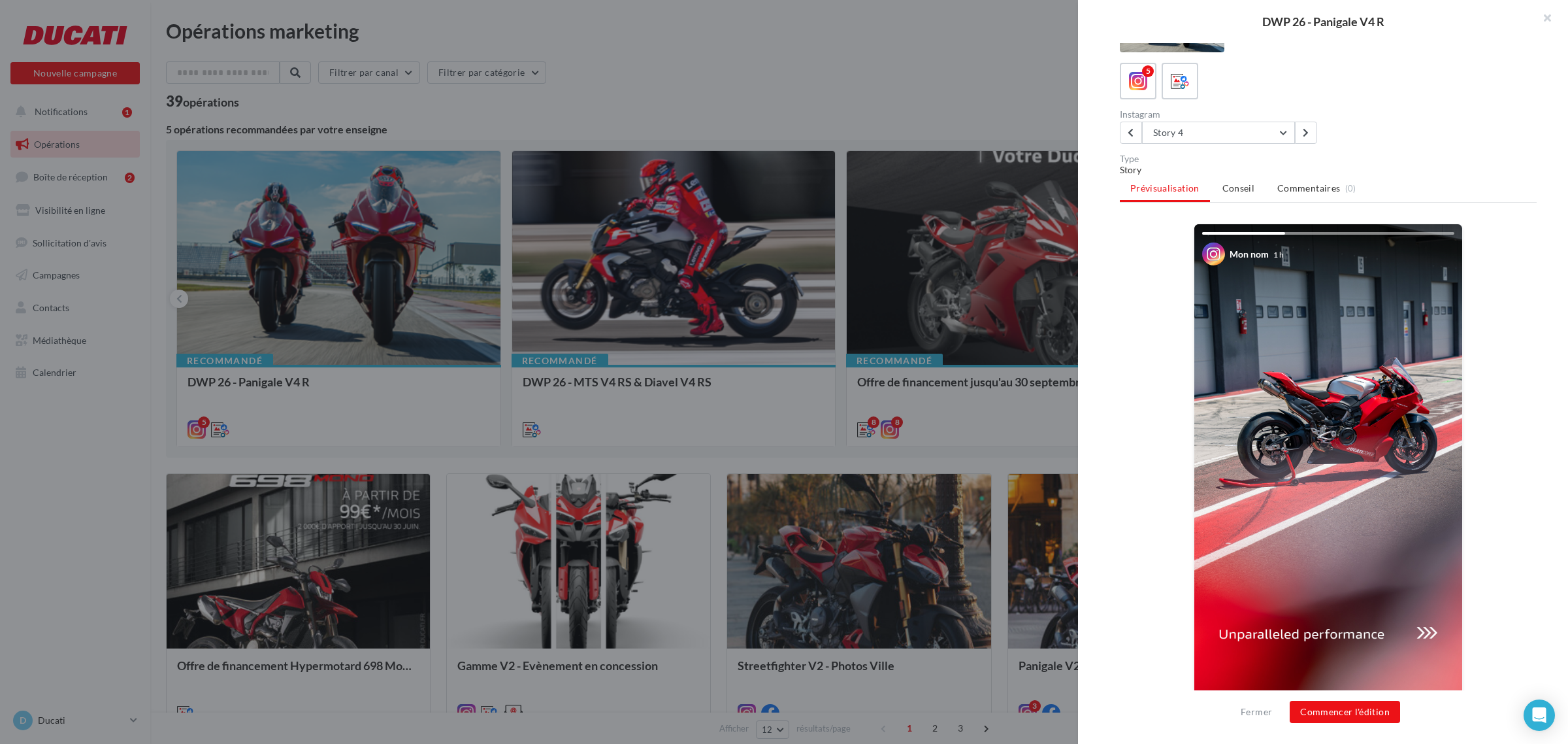
scroll to position [73, 0]
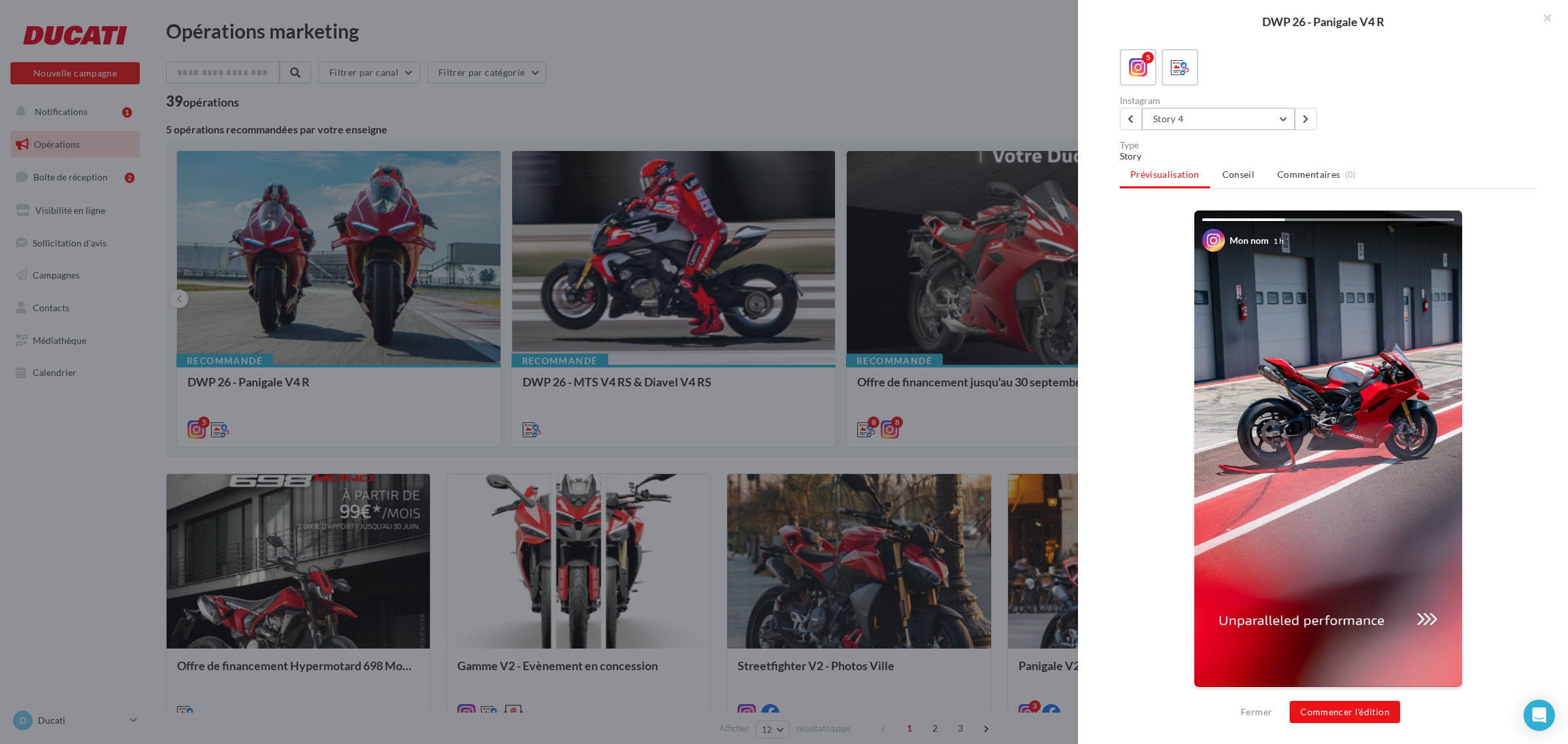
click at [1166, 111] on button "Story 4" at bounding box center [1218, 119] width 153 height 22
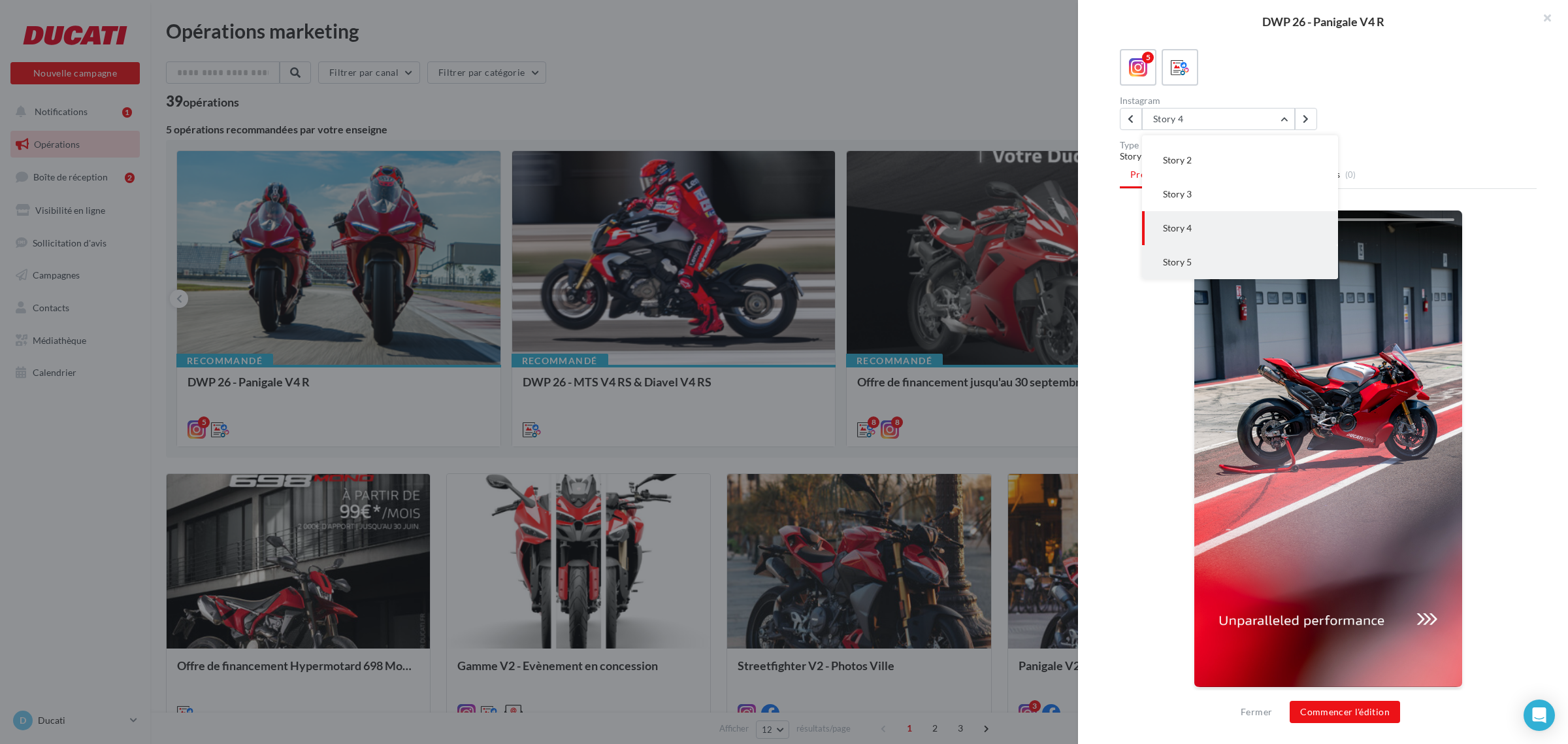
click at [1193, 253] on button "Story 5" at bounding box center [1240, 262] width 196 height 34
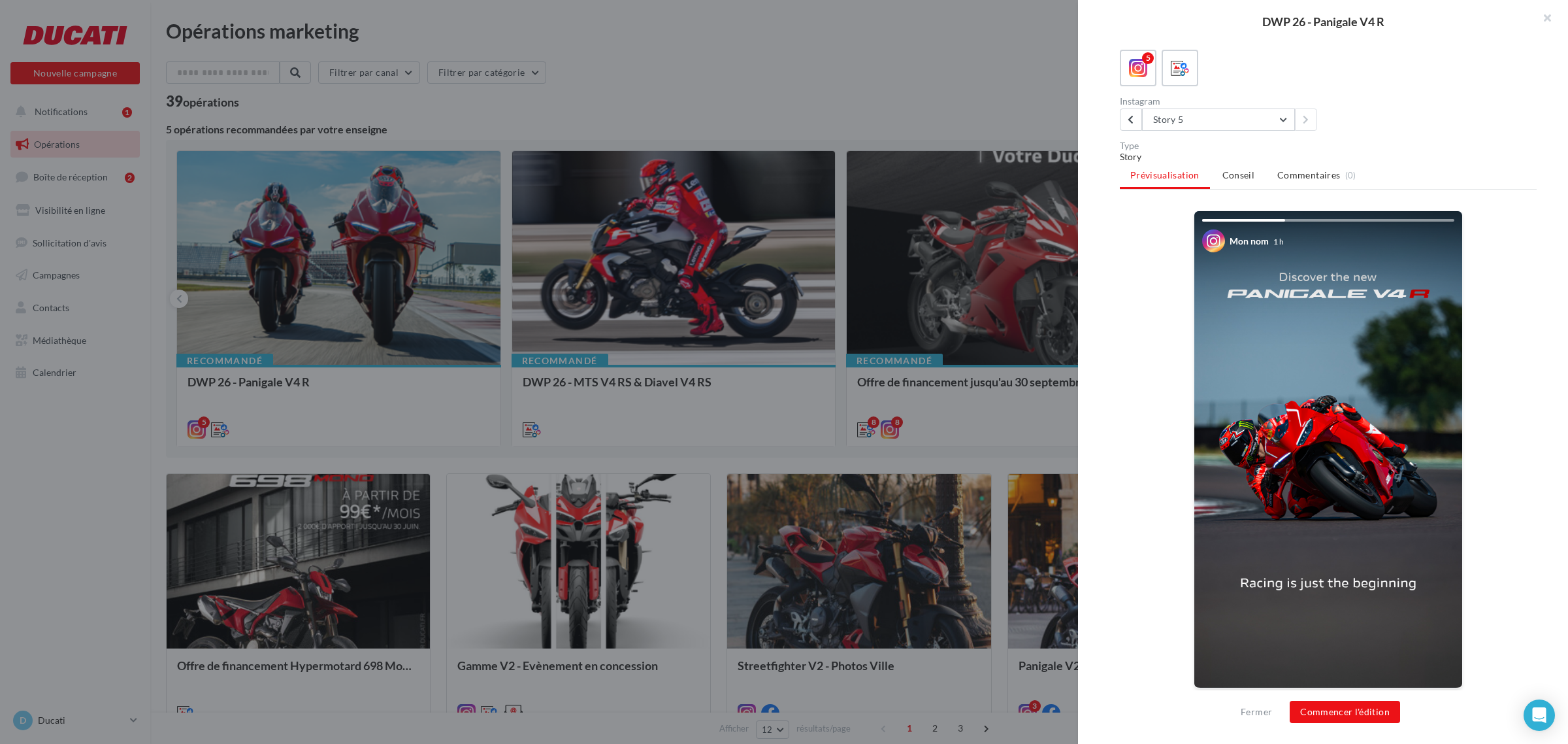
scroll to position [73, 0]
click at [1227, 121] on button "Story 5" at bounding box center [1218, 119] width 153 height 22
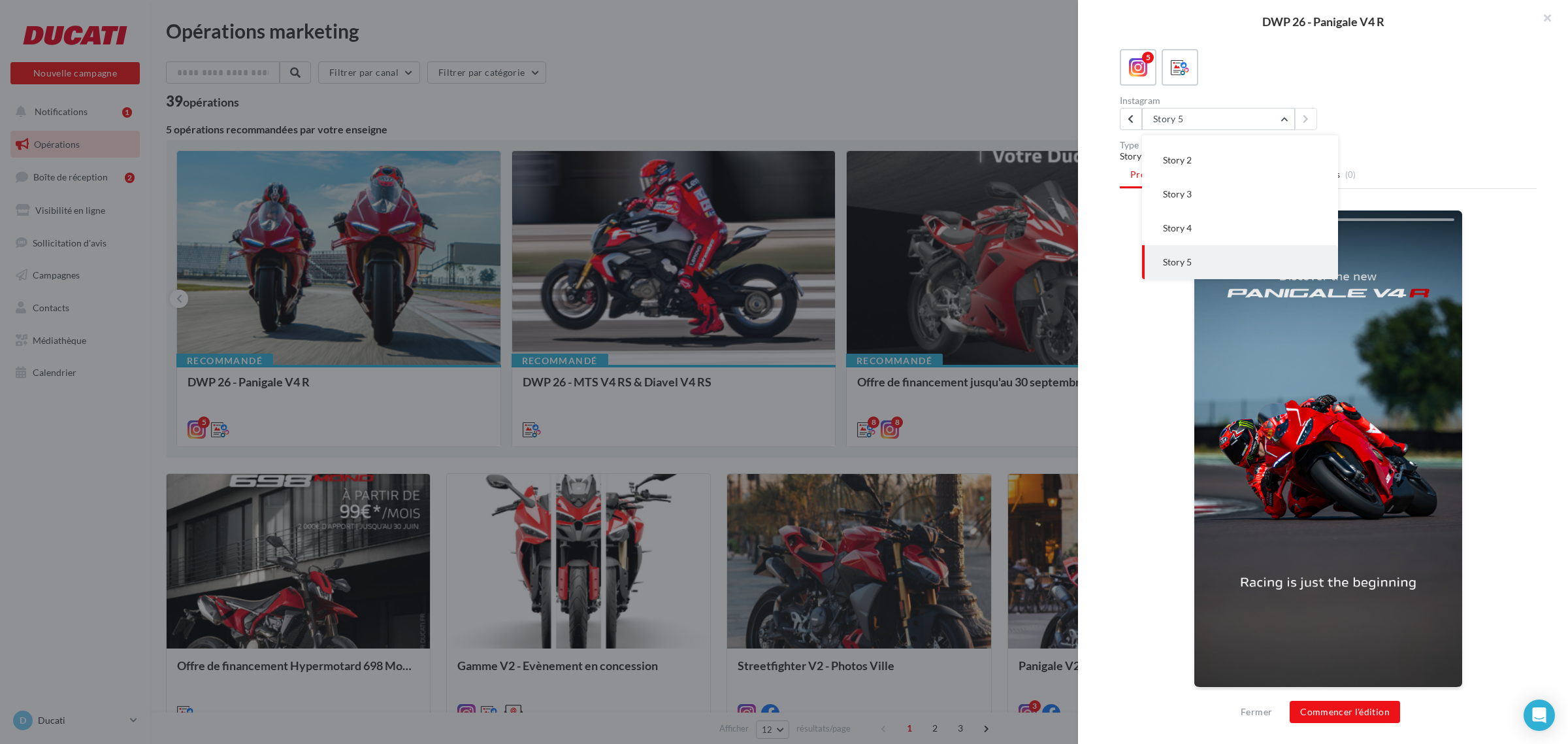
click at [1171, 357] on div "Mon nom 1 h La prévisualisation est non-contractuelle" at bounding box center [1328, 457] width 417 height 495
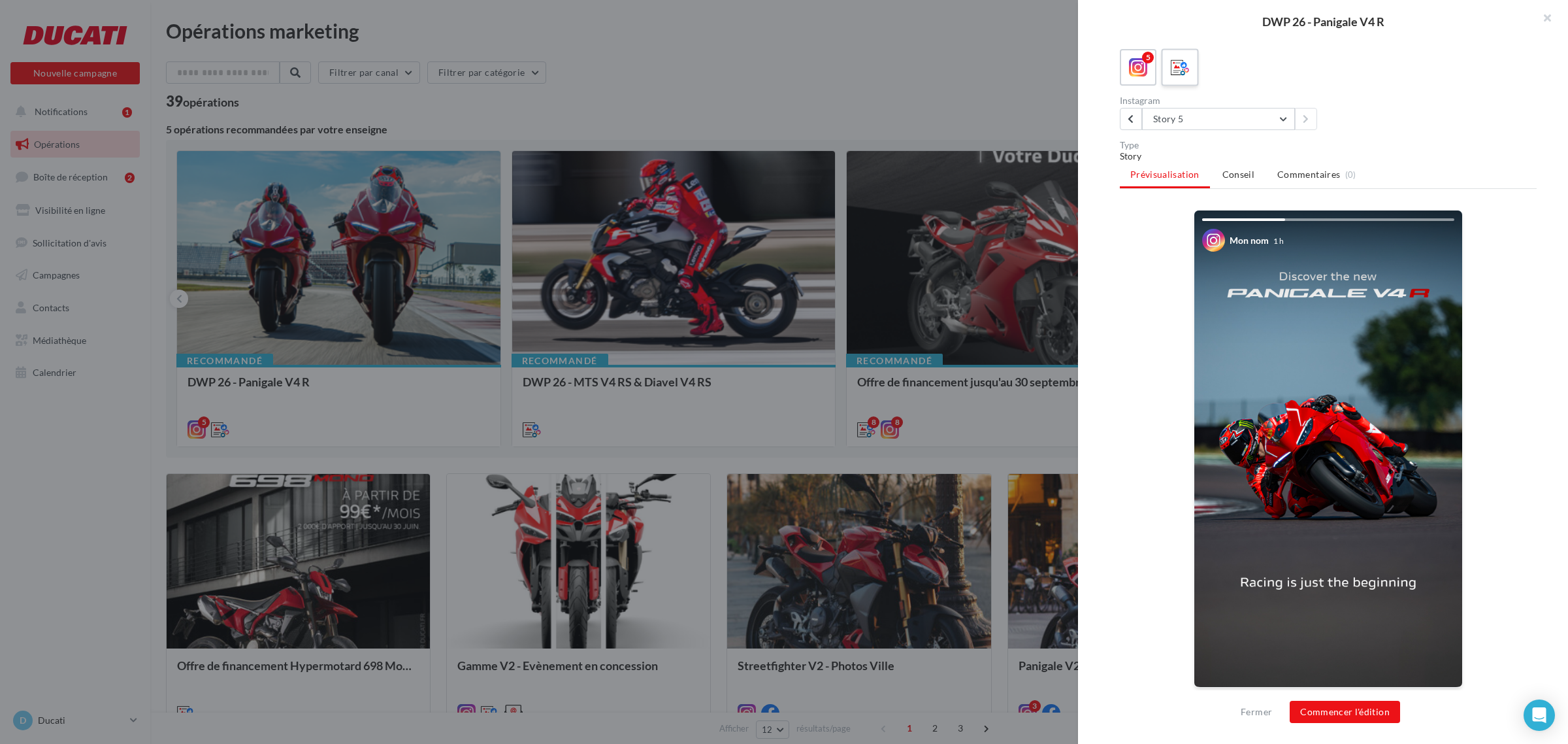
click at [1181, 64] on icon at bounding box center [1181, 67] width 19 height 19
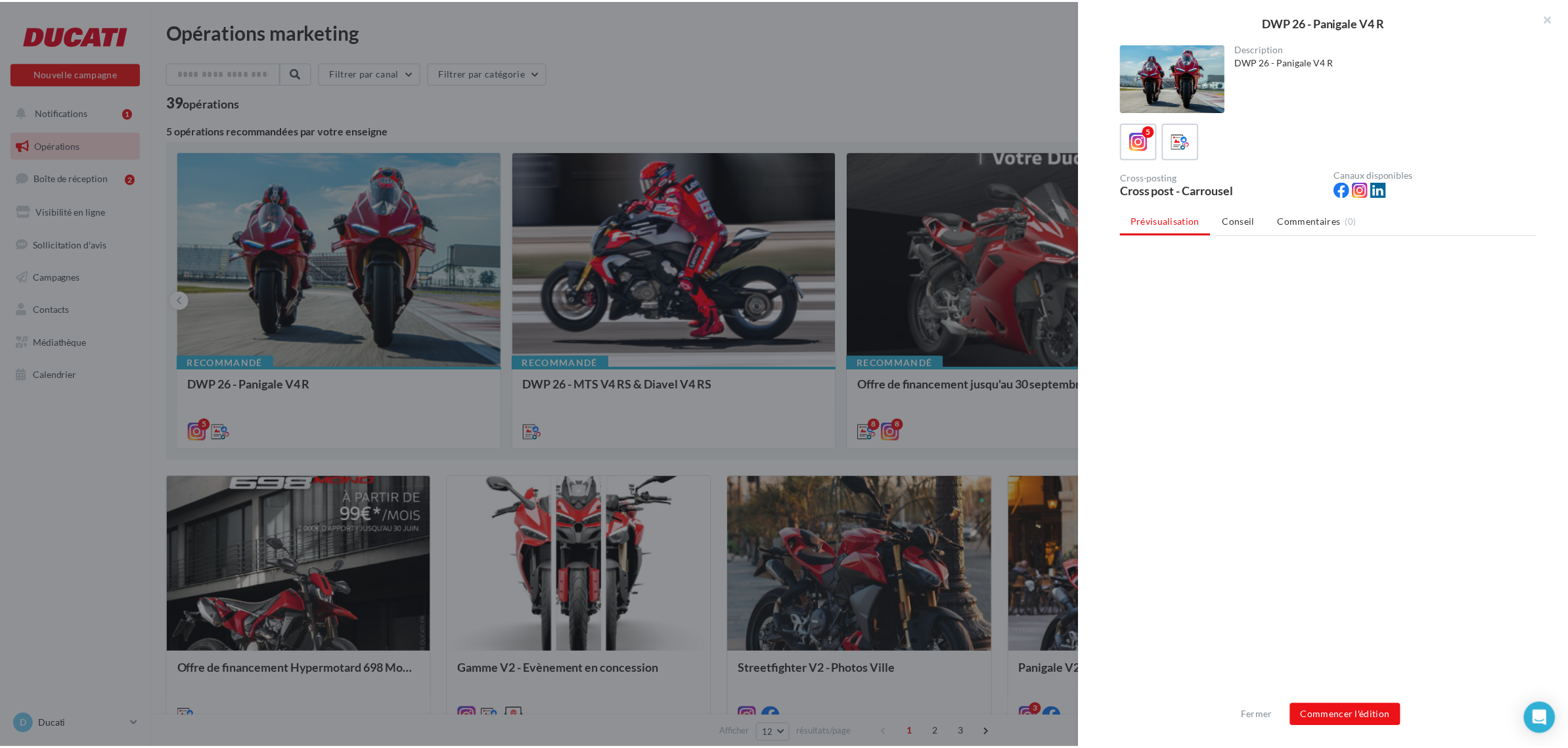
scroll to position [0, 0]
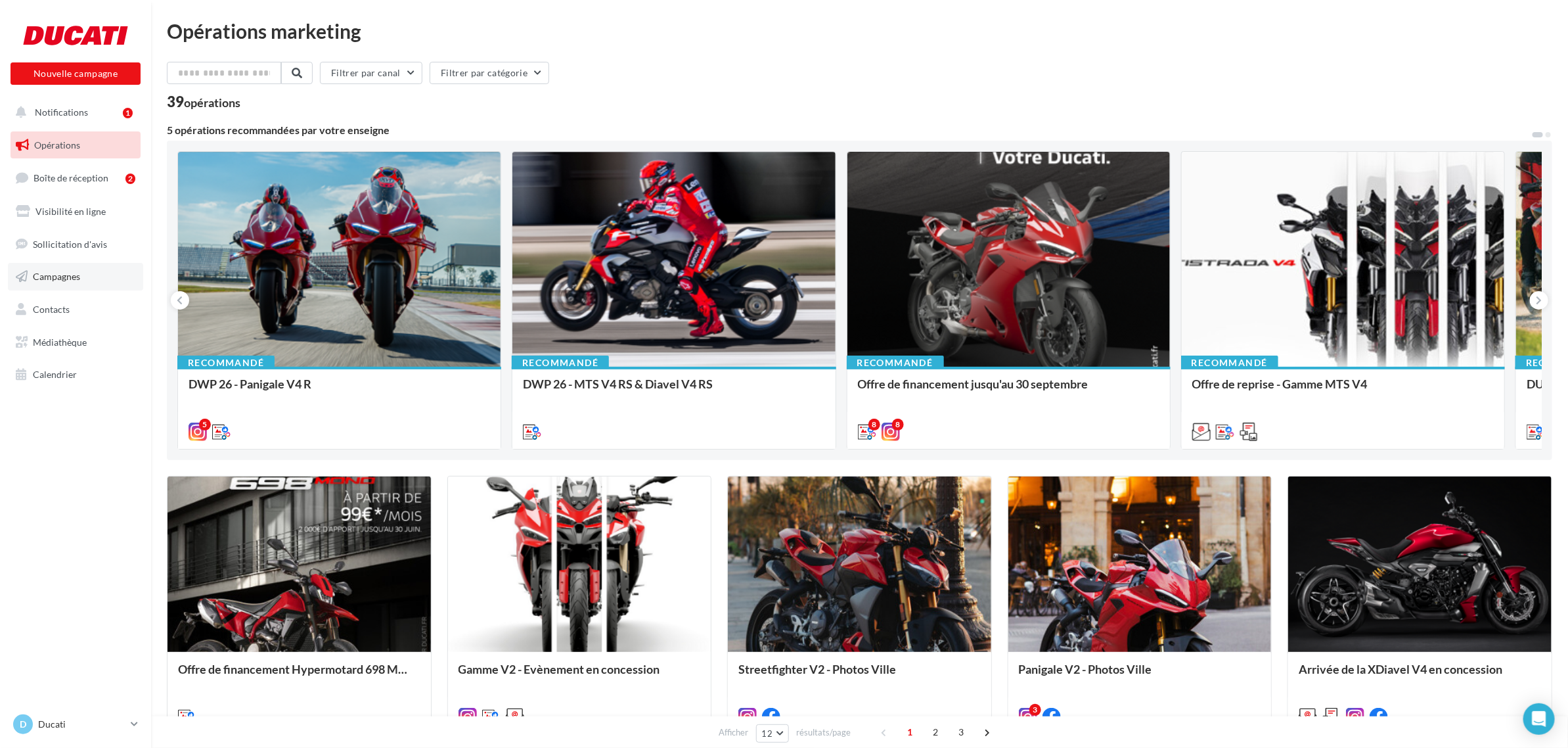
click at [79, 284] on link "Campagnes" at bounding box center [76, 276] width 136 height 28
